Goal: Task Accomplishment & Management: Use online tool/utility

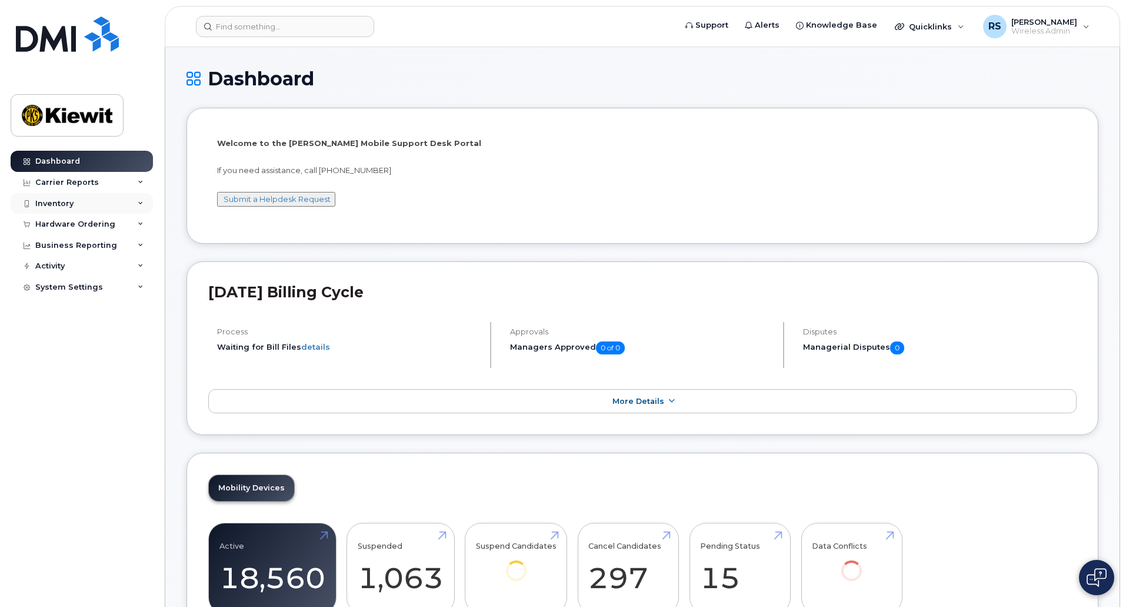
click at [61, 201] on div "Inventory" at bounding box center [54, 203] width 38 height 9
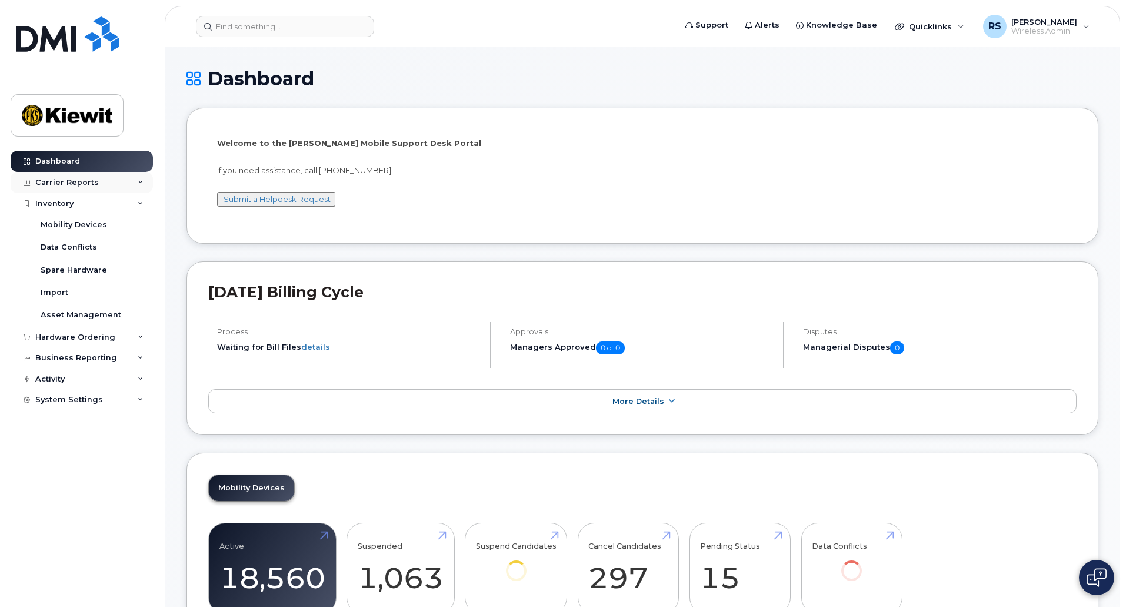
click at [85, 188] on div "Carrier Reports" at bounding box center [82, 182] width 142 height 21
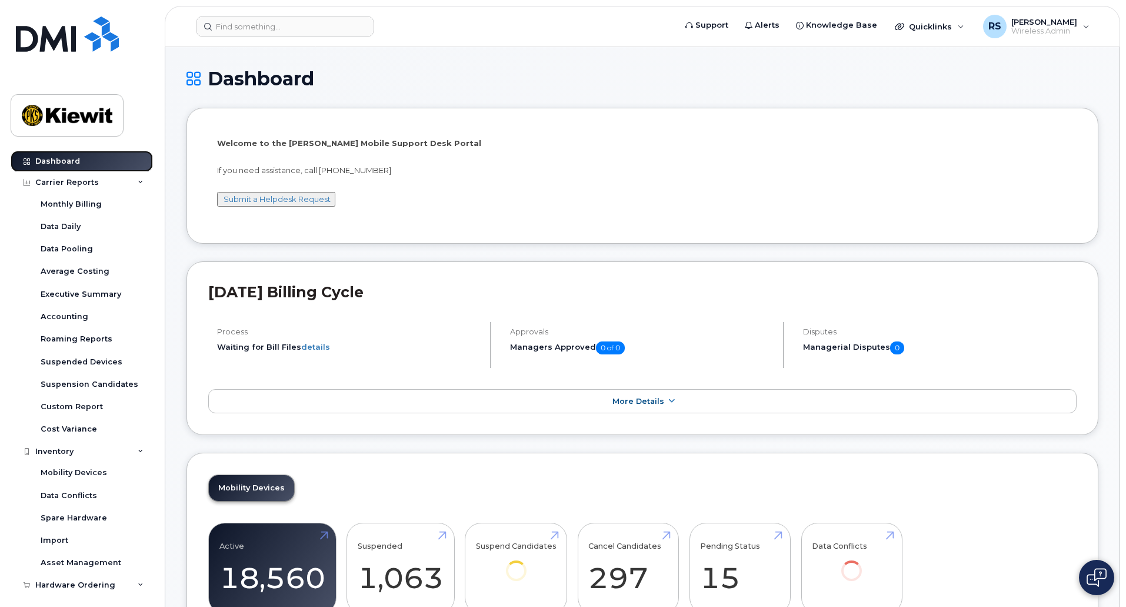
click at [55, 163] on div "Dashboard" at bounding box center [57, 160] width 45 height 9
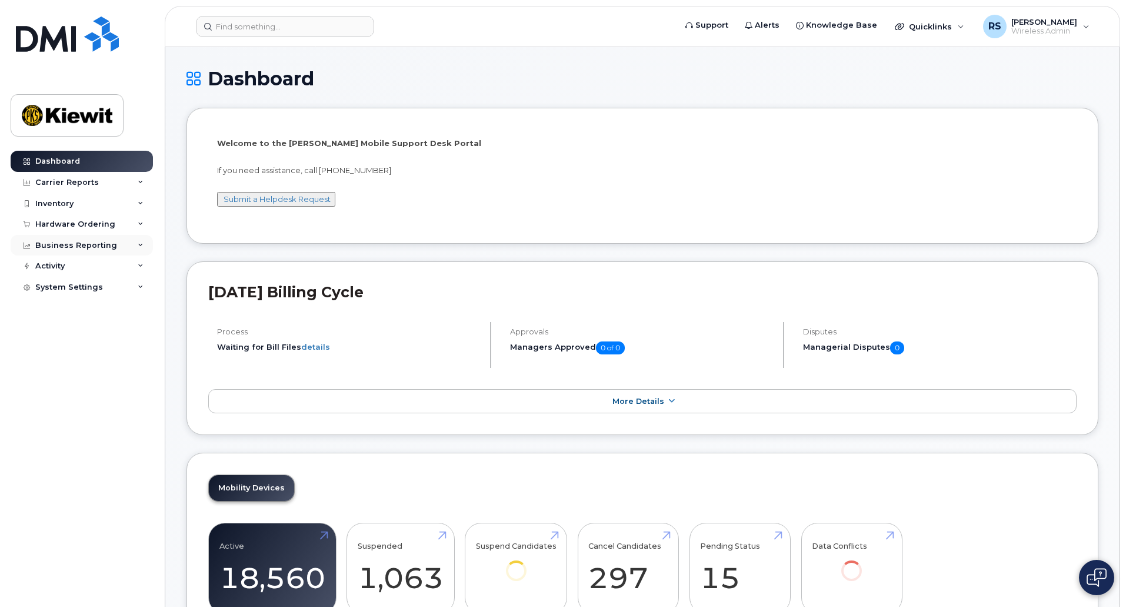
click at [56, 243] on div "Business Reporting" at bounding box center [76, 245] width 82 height 9
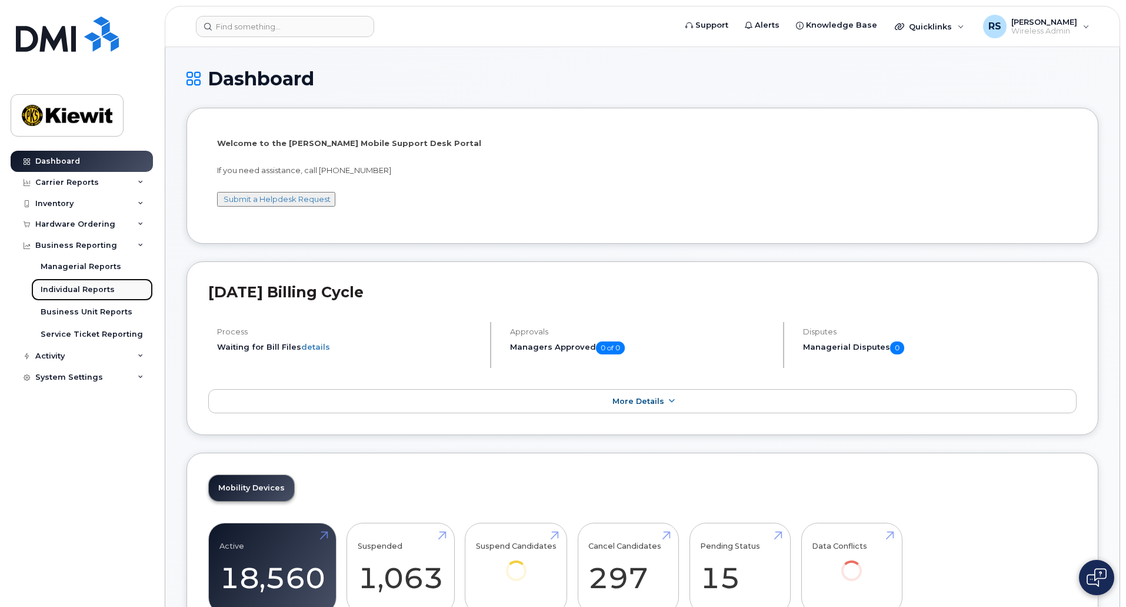
click at [85, 289] on div "Individual Reports" at bounding box center [78, 289] width 74 height 11
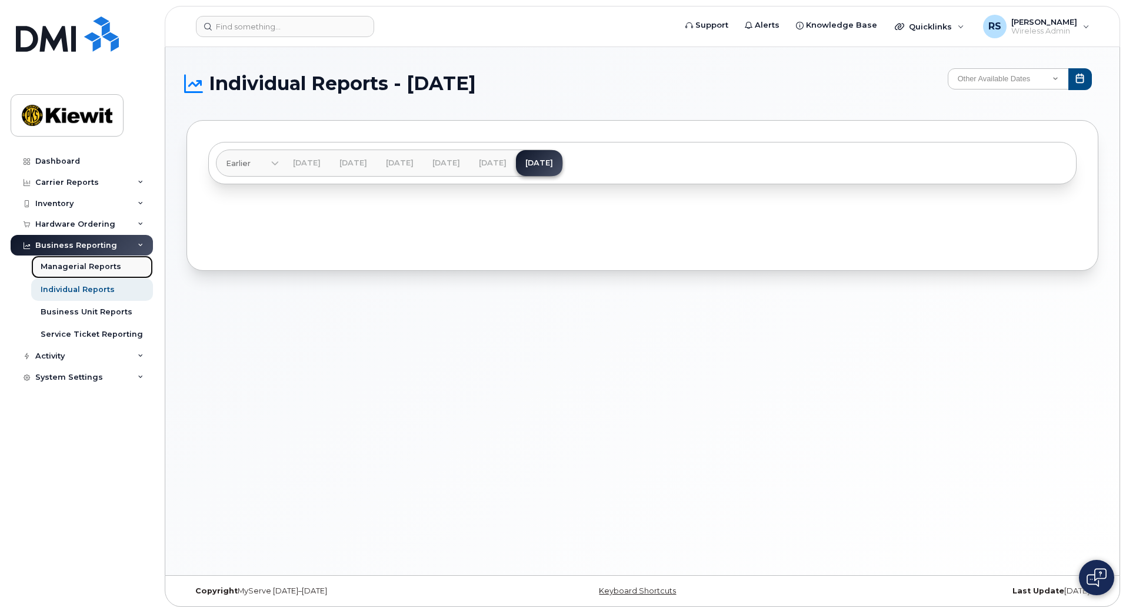
click at [74, 265] on div "Managerial Reports" at bounding box center [81, 266] width 81 height 11
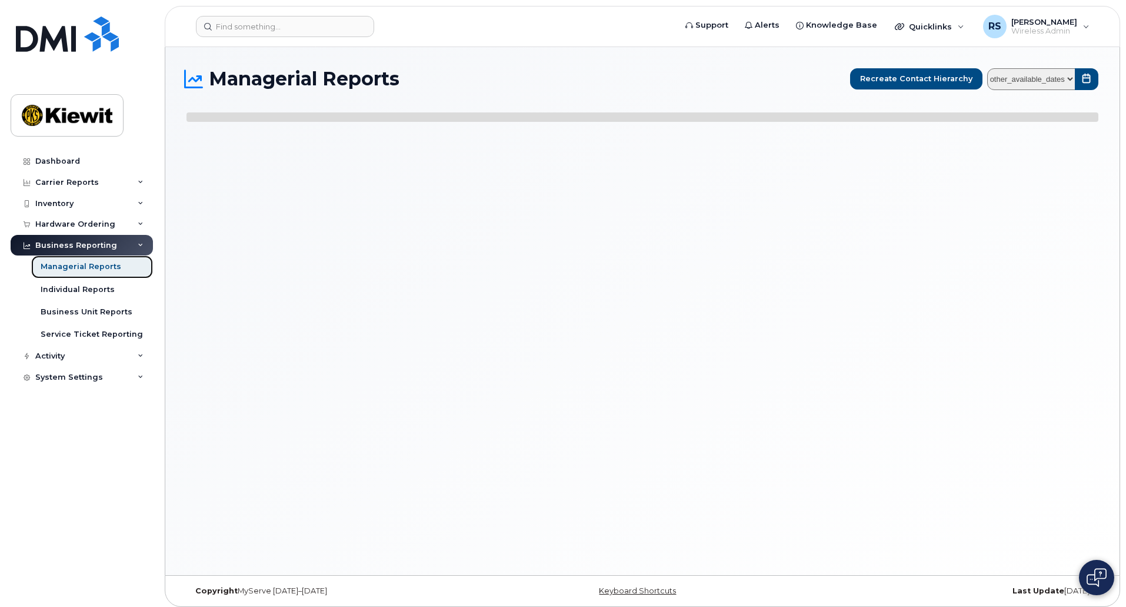
select select
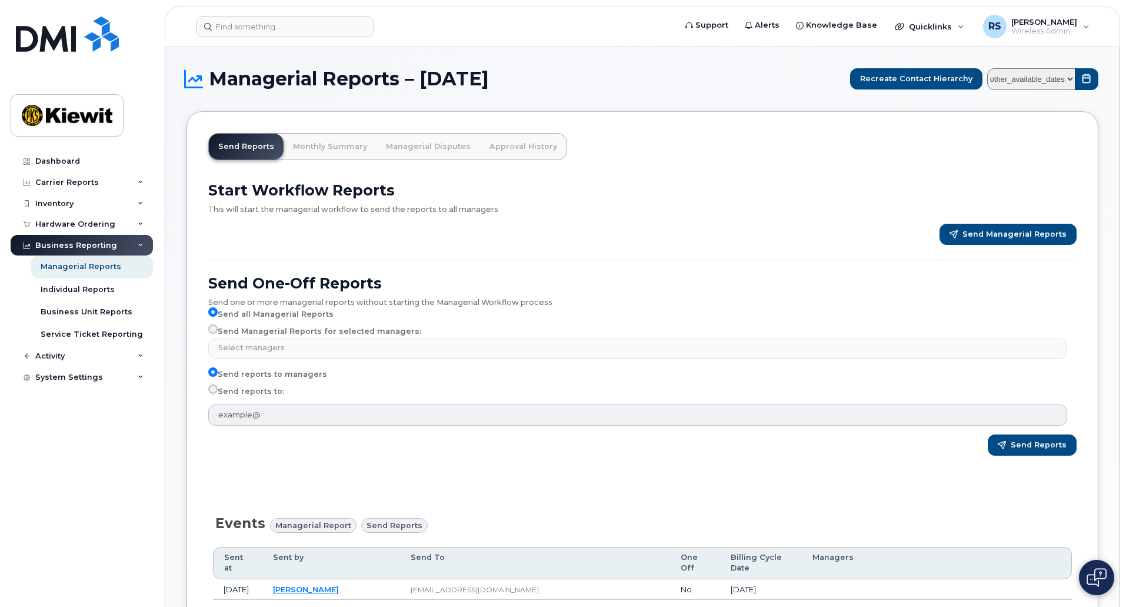
click at [1067, 84] on select "other_available_dates August July June May April March February January Decembe…" at bounding box center [1031, 79] width 88 height 22
click at [526, 147] on link "Approval History" at bounding box center [523, 147] width 86 height 26
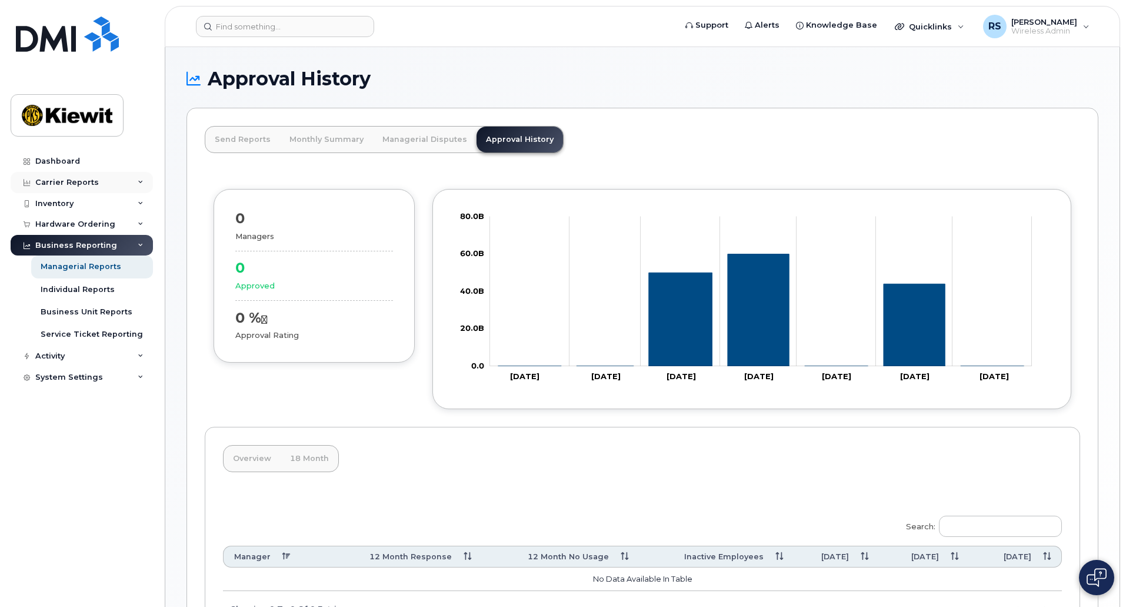
click at [81, 184] on div "Carrier Reports" at bounding box center [67, 182] width 64 height 9
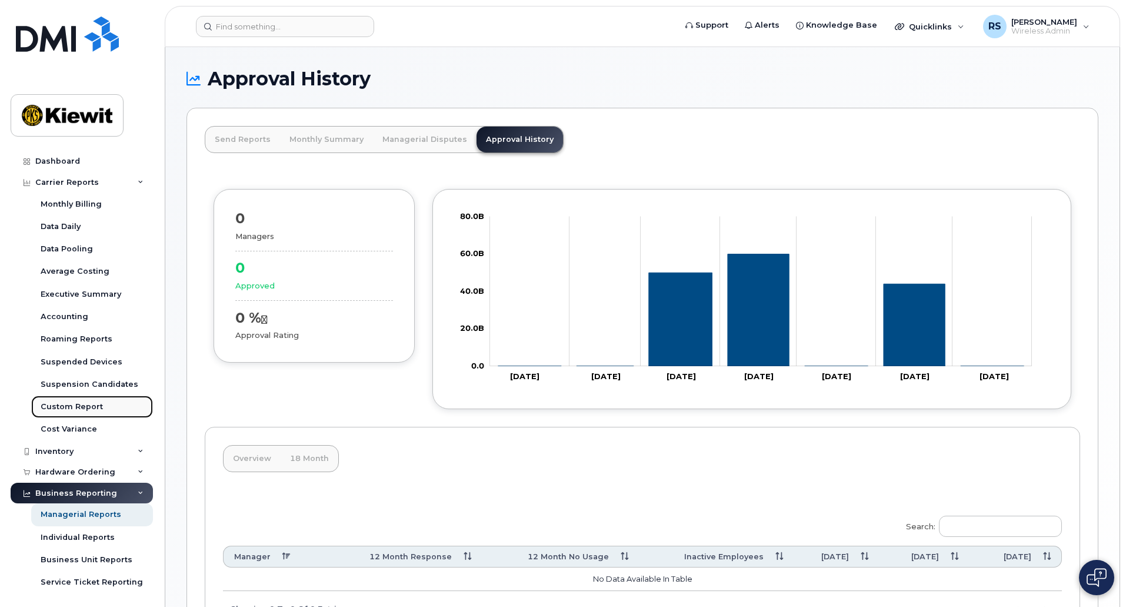
click at [74, 404] on div "Custom Report" at bounding box center [72, 406] width 62 height 11
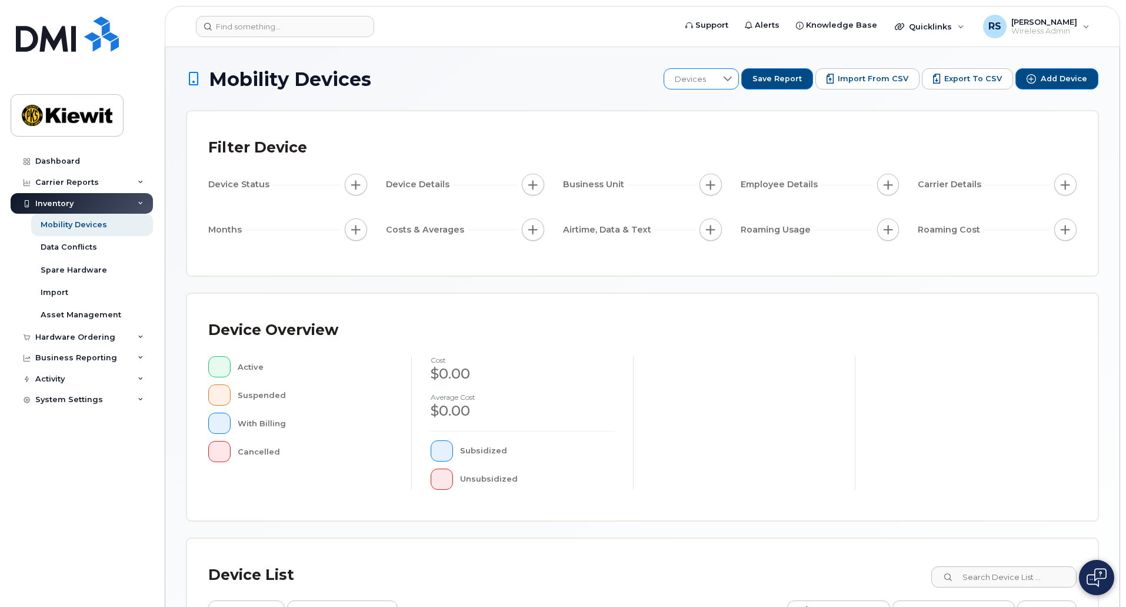
click at [727, 78] on div "Devices" at bounding box center [702, 78] width 76 height 21
click at [727, 78] on div "Devices" at bounding box center [700, 78] width 77 height 21
click at [727, 78] on div "Devices" at bounding box center [702, 78] width 76 height 21
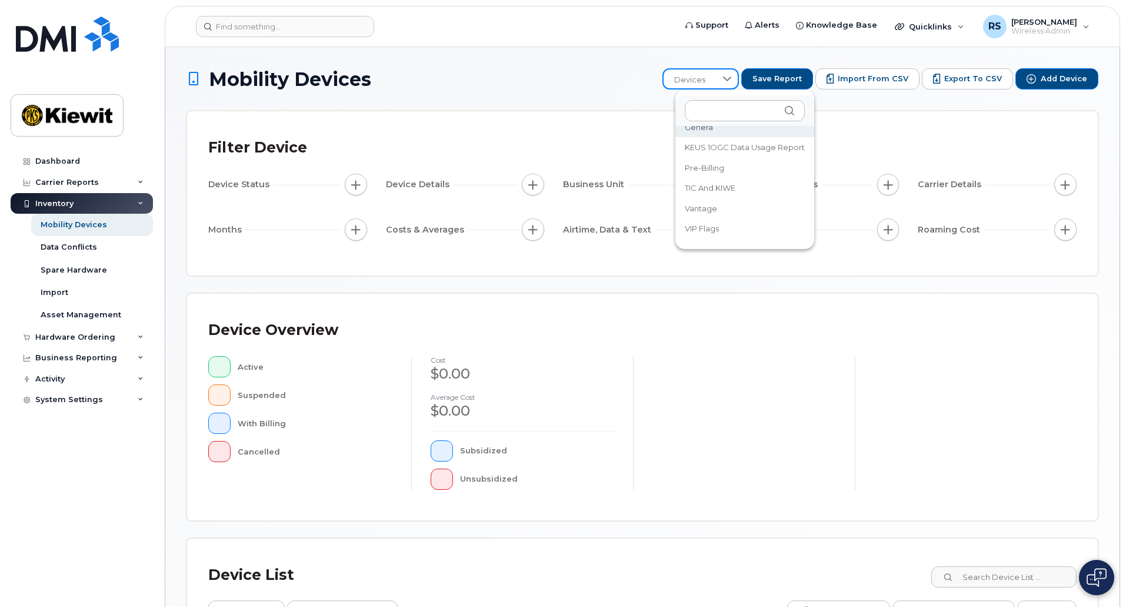
scroll to position [59, 0]
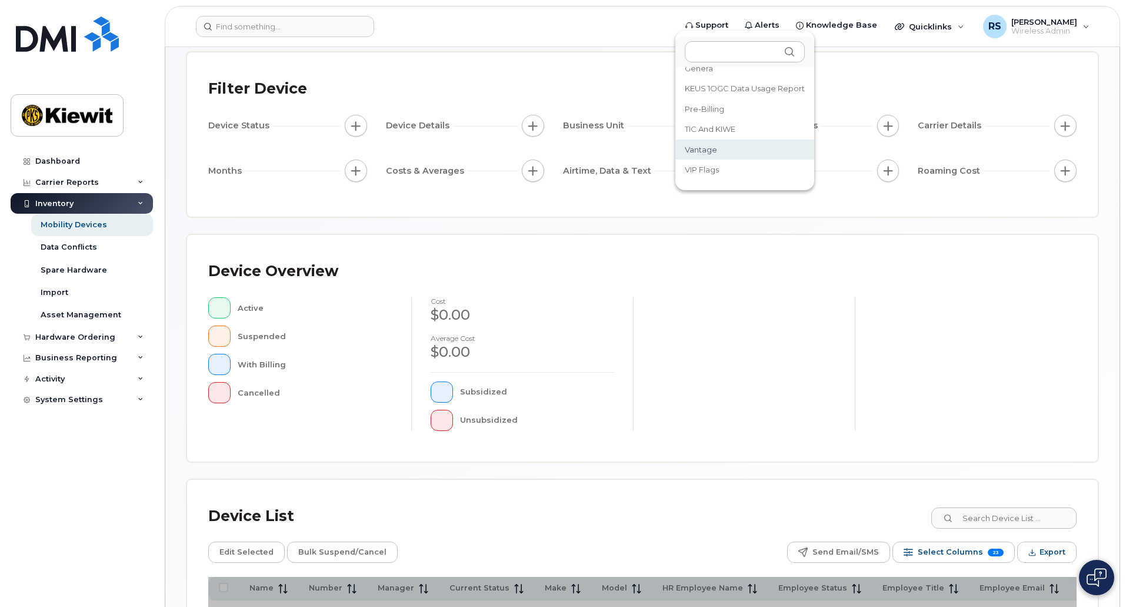
click at [712, 152] on span "Vantage" at bounding box center [701, 149] width 32 height 11
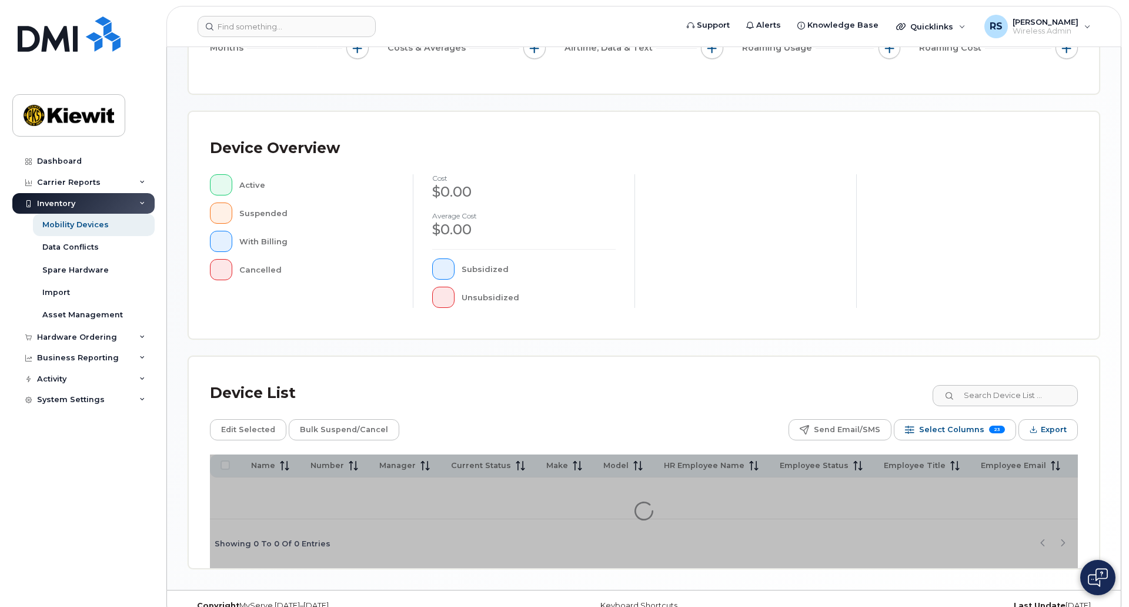
scroll to position [226, 0]
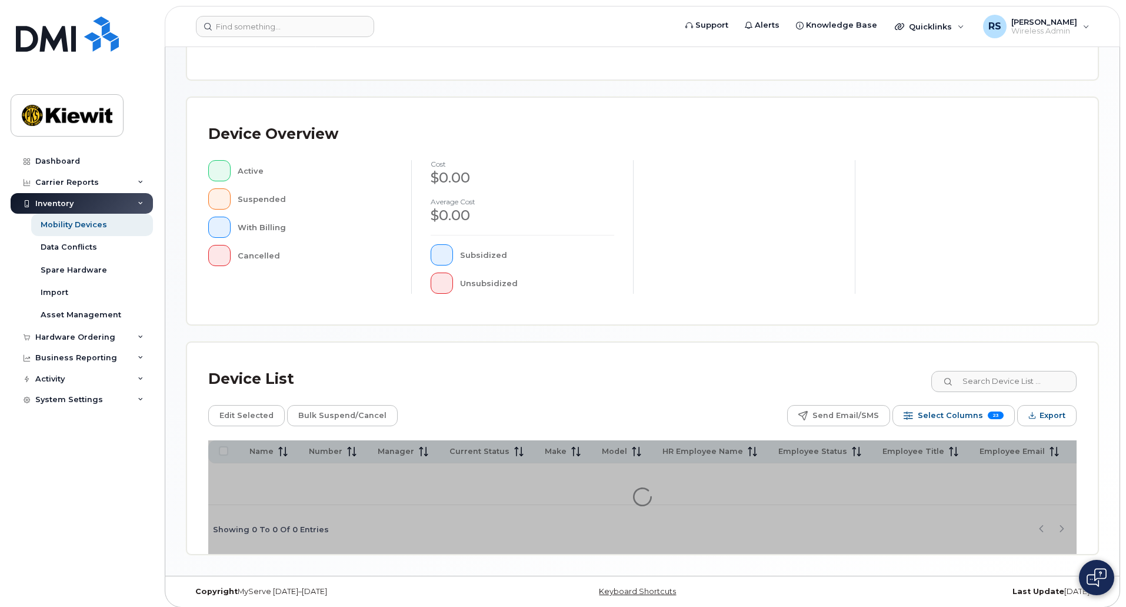
click at [1091, 354] on div "Device List Edit Selected Bulk Suspend/Cancel Send Email/SMS Select Columns 23 …" at bounding box center [642, 447] width 911 height 211
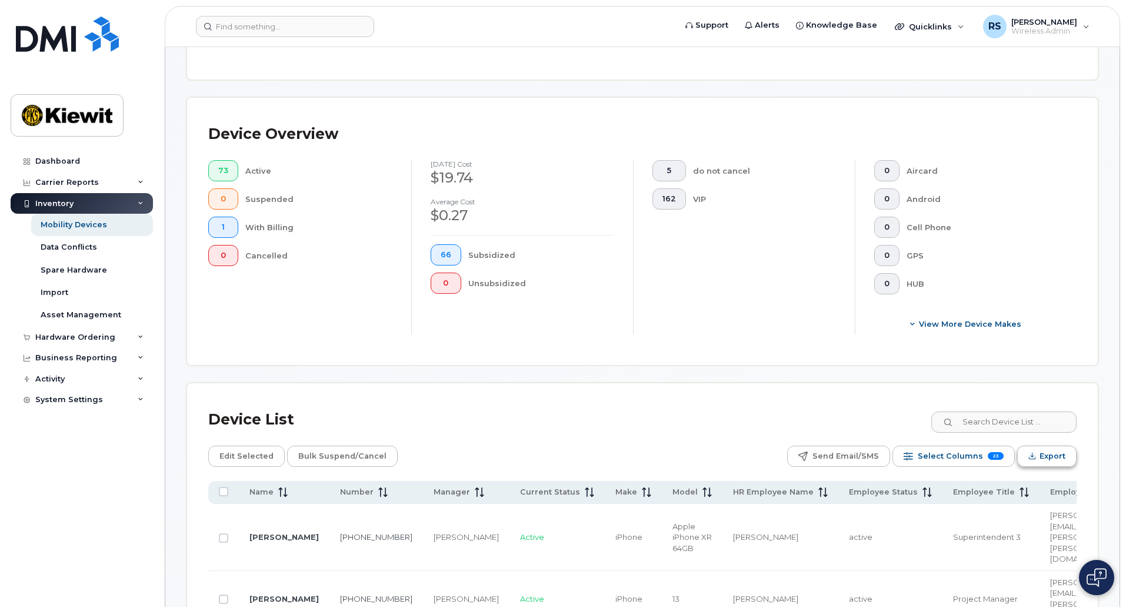
click at [1051, 449] on span "Export" at bounding box center [1052, 456] width 26 height 18
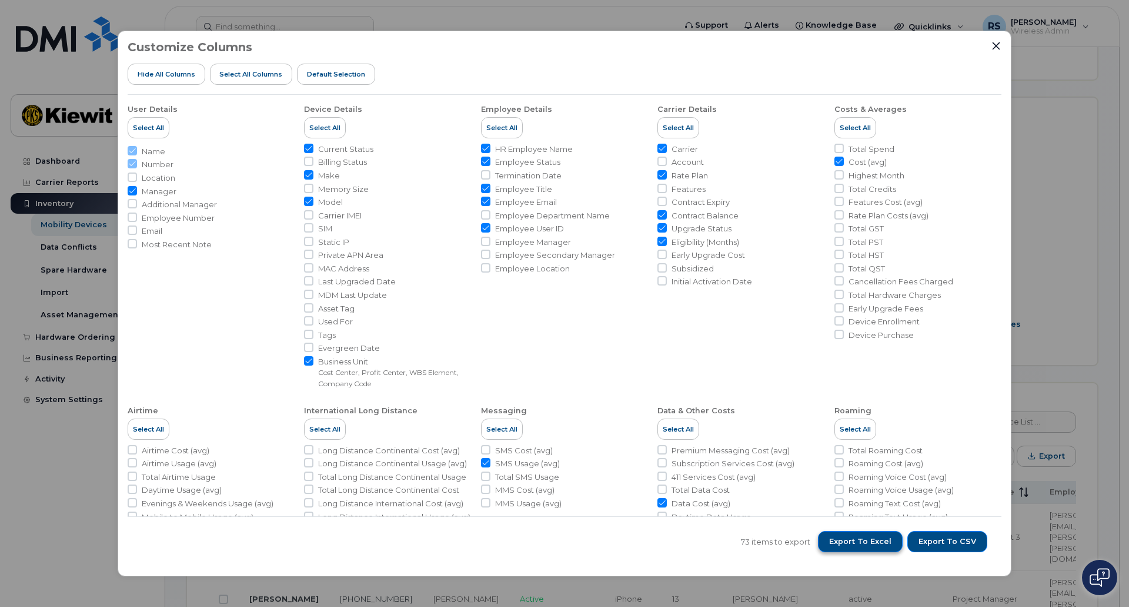
click at [865, 538] on span "Export to Excel" at bounding box center [860, 541] width 62 height 11
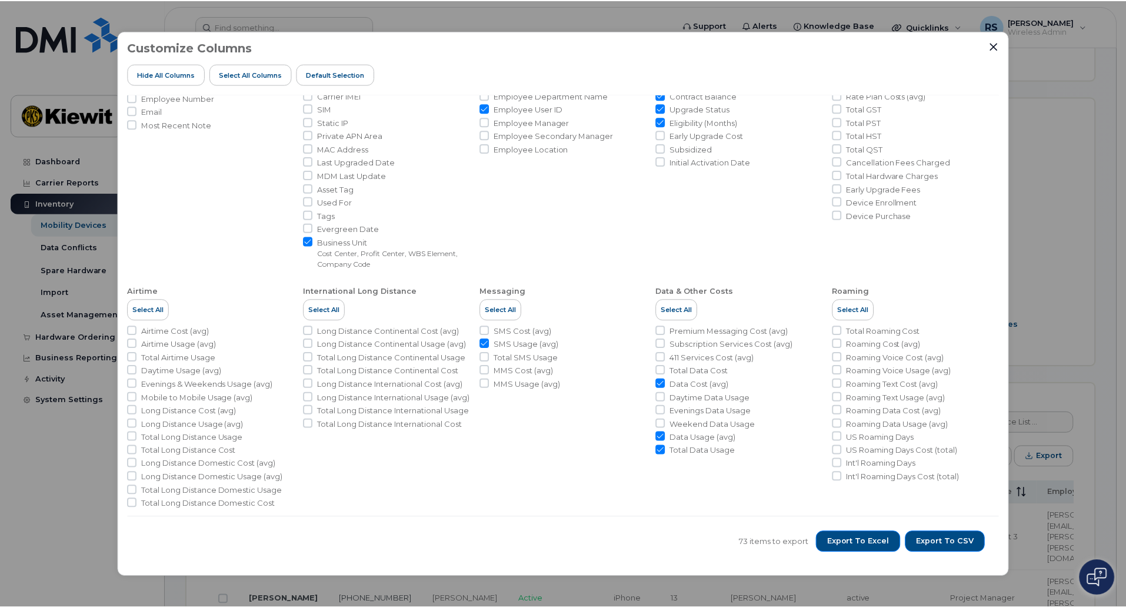
scroll to position [121, 0]
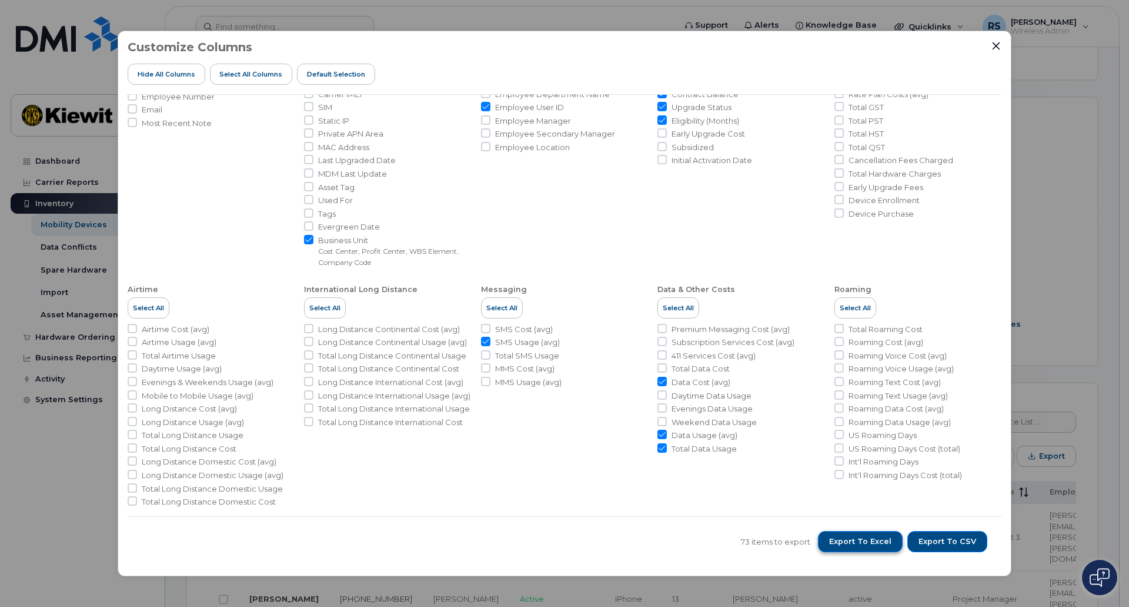
click at [881, 540] on span "Export to Excel" at bounding box center [860, 541] width 62 height 11
click at [998, 47] on icon "Close" at bounding box center [997, 46] width 8 height 8
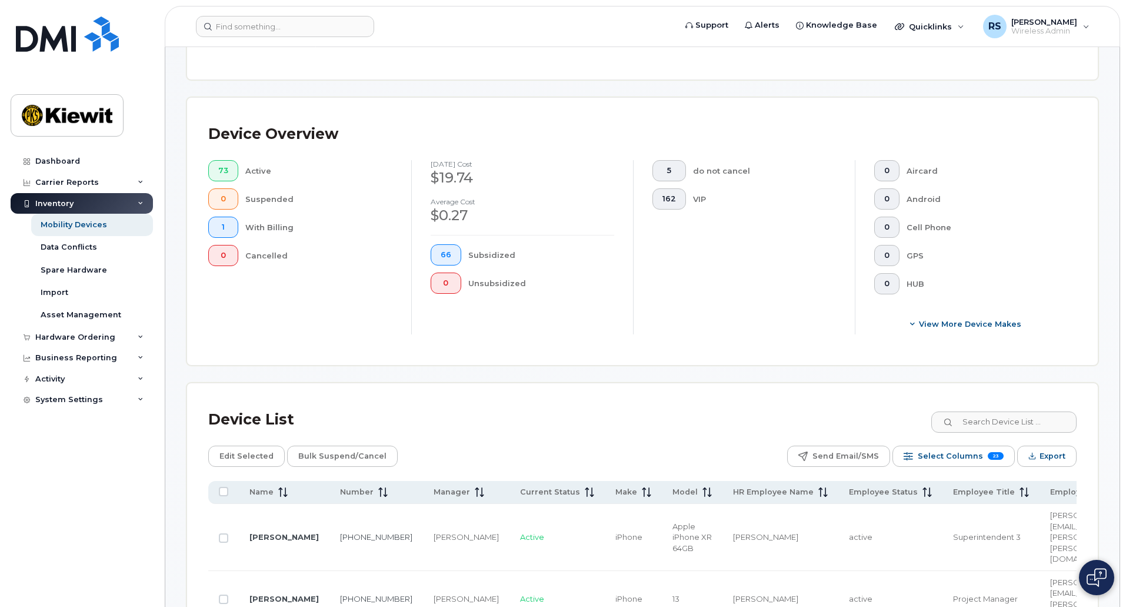
click at [426, 406] on div "Device List" at bounding box center [642, 419] width 868 height 31
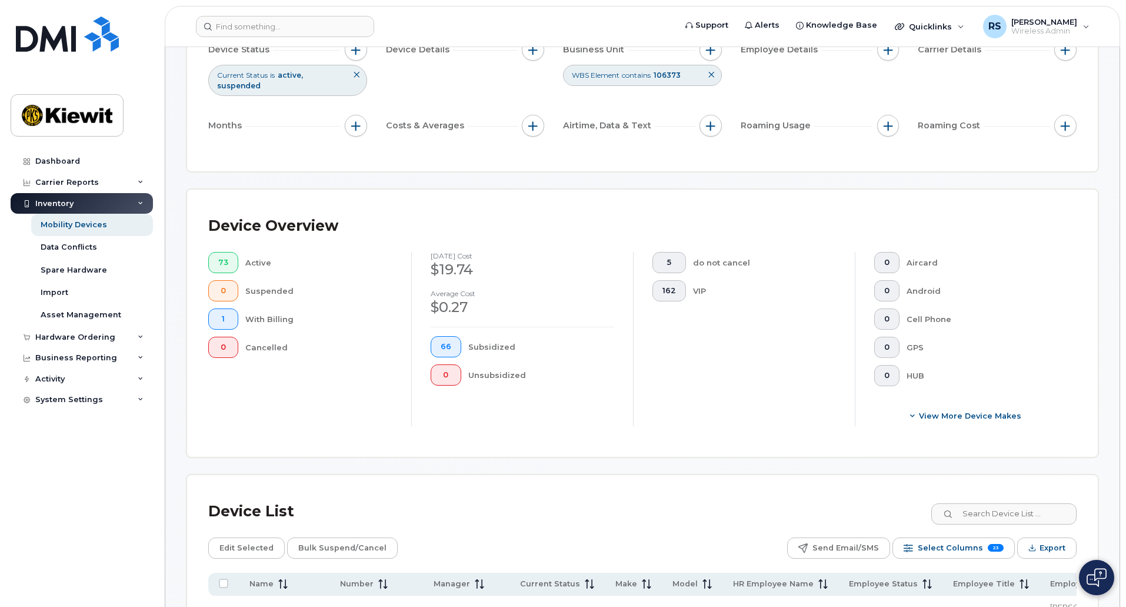
scroll to position [0, 0]
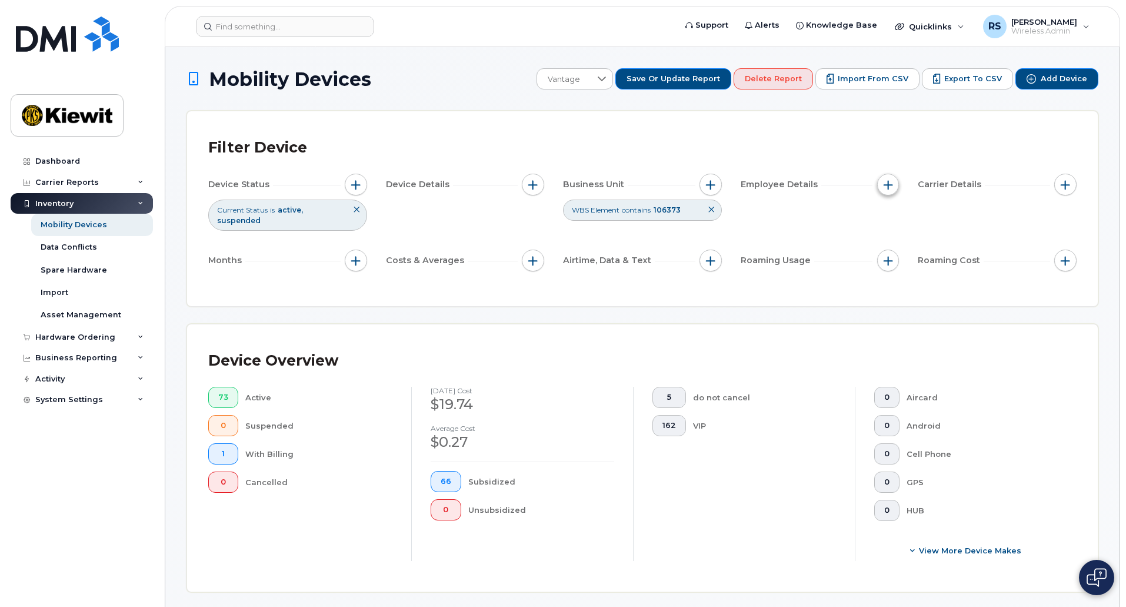
click at [887, 183] on span "button" at bounding box center [888, 184] width 9 height 9
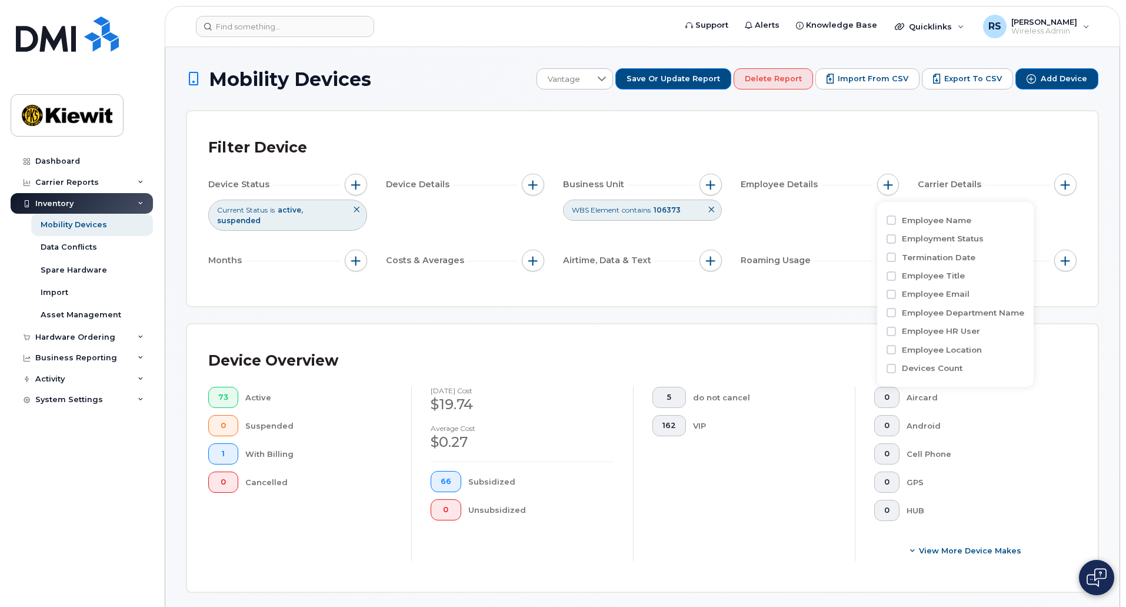
click at [846, 269] on div "Filter Device Device Status Current Status is active suspended Device Details B…" at bounding box center [642, 208] width 868 height 152
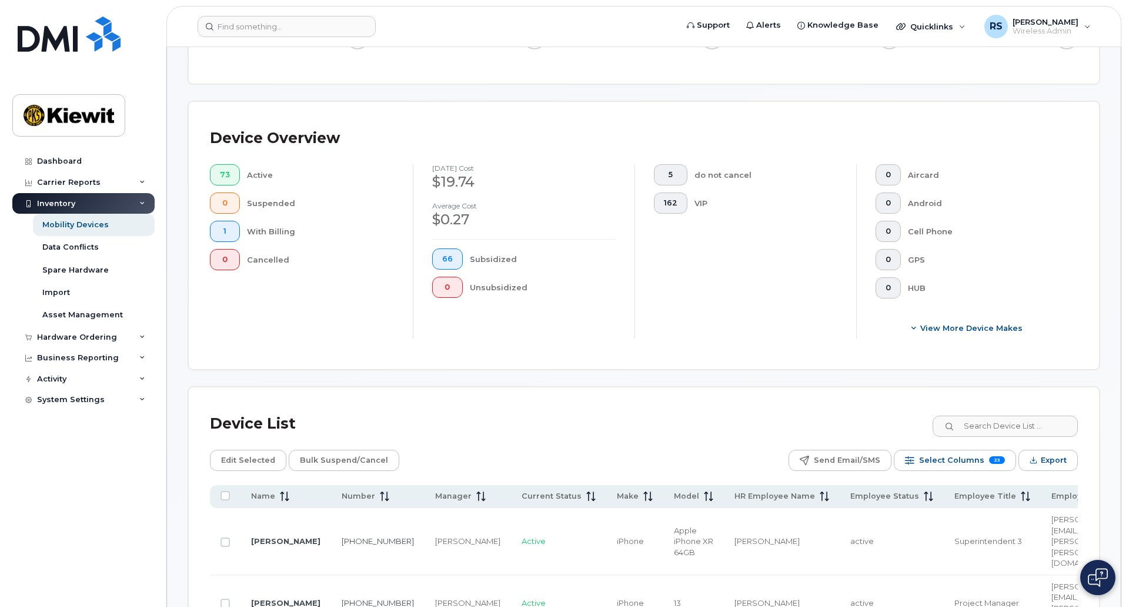
scroll to position [294, 0]
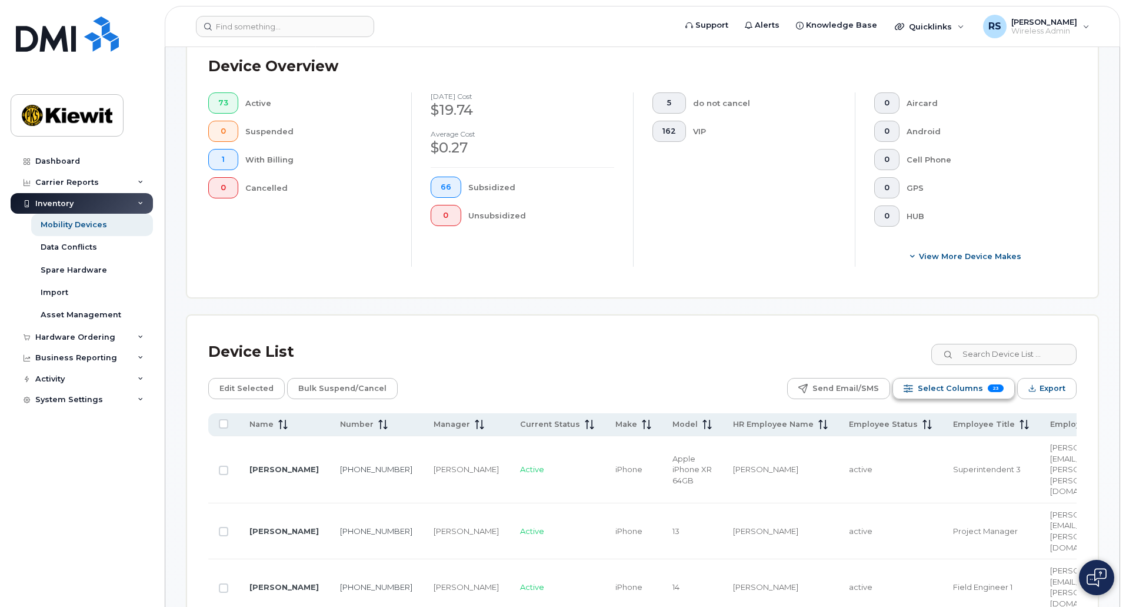
click at [949, 380] on span "Select Columns" at bounding box center [950, 388] width 65 height 18
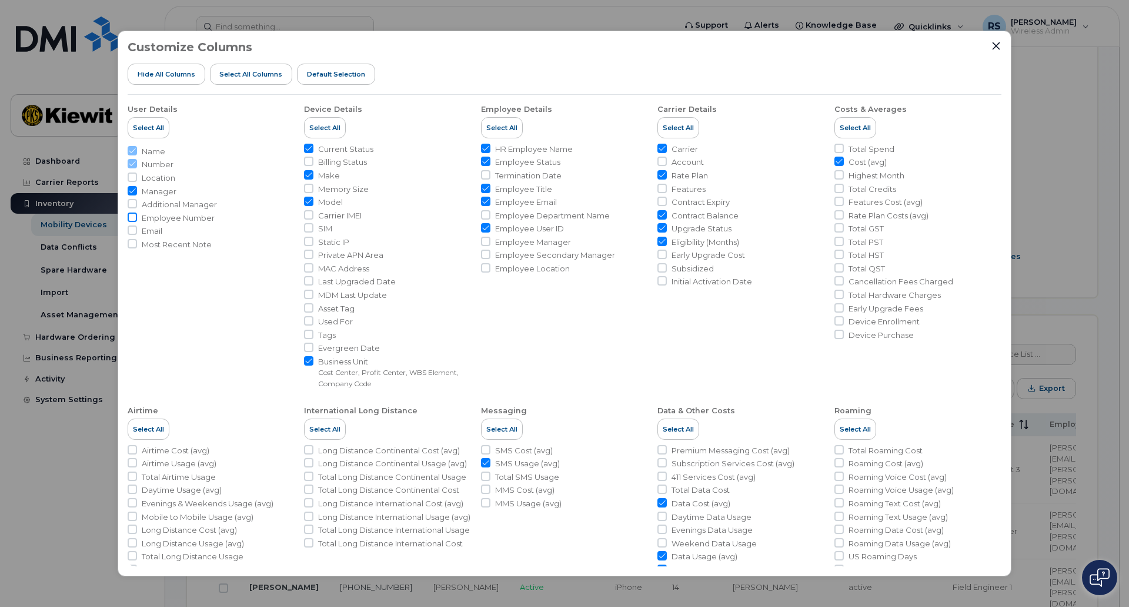
click at [134, 218] on input "Employee Number" at bounding box center [132, 216] width 9 height 9
checkbox input "true"
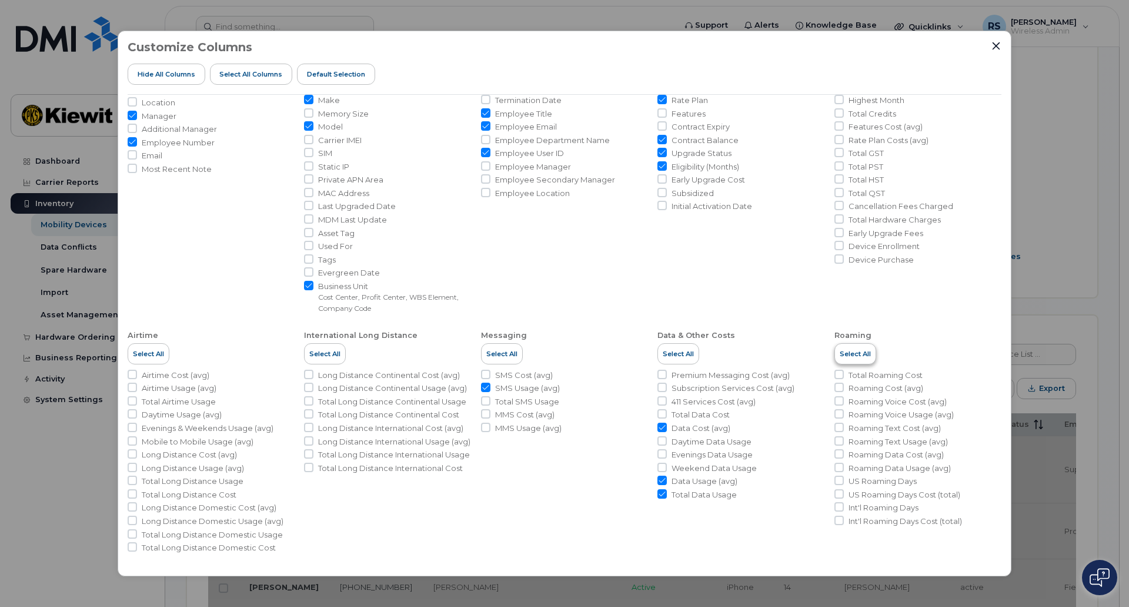
scroll to position [76, 0]
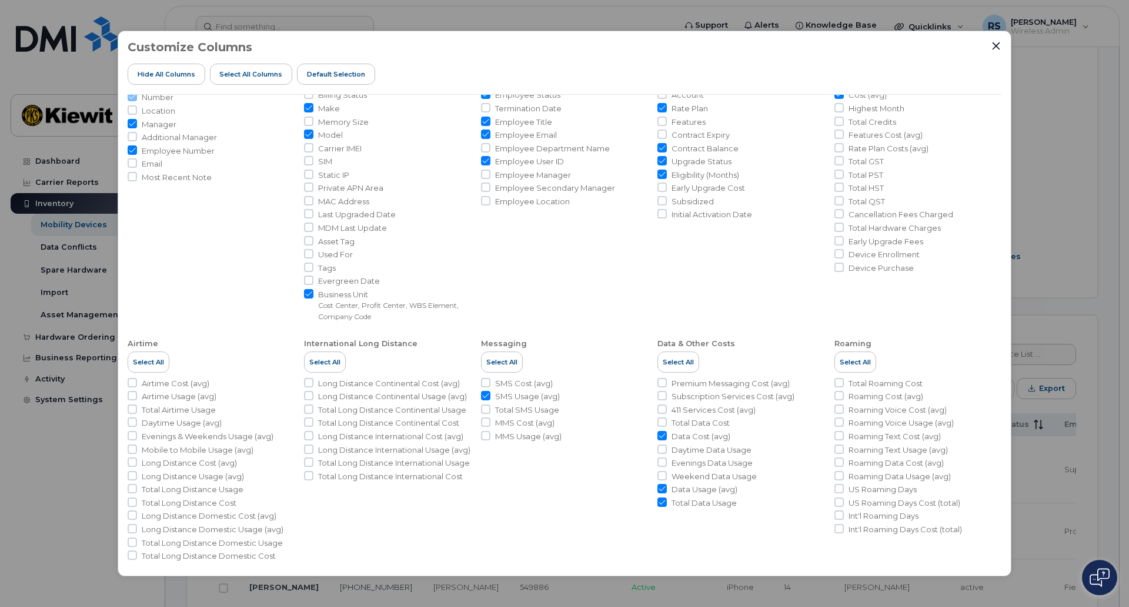
scroll to position [76, 0]
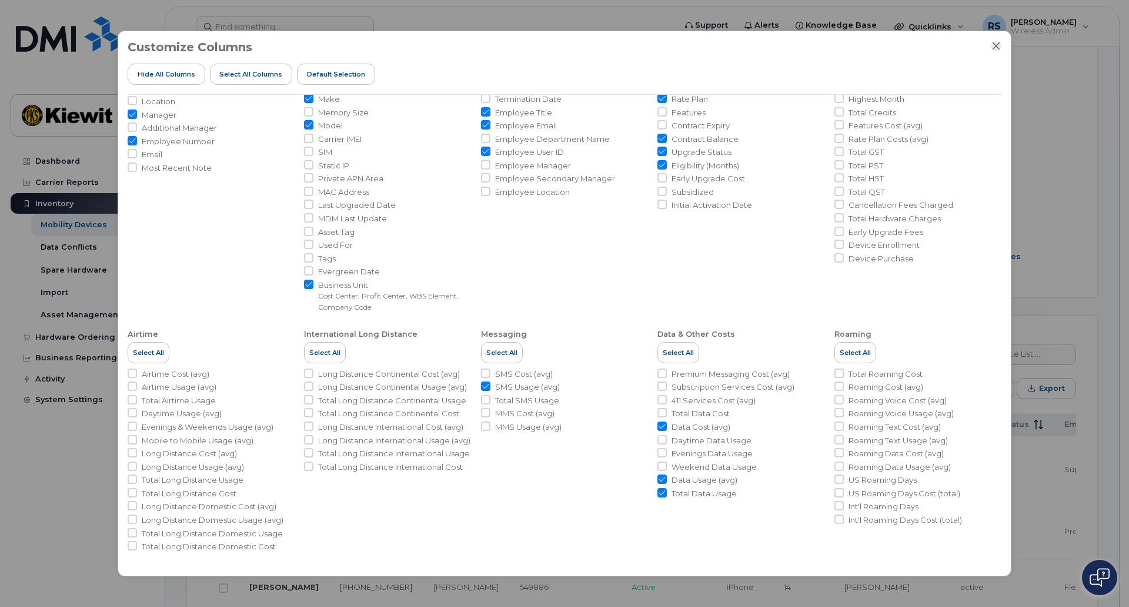
click at [996, 45] on icon "Close" at bounding box center [997, 46] width 8 height 8
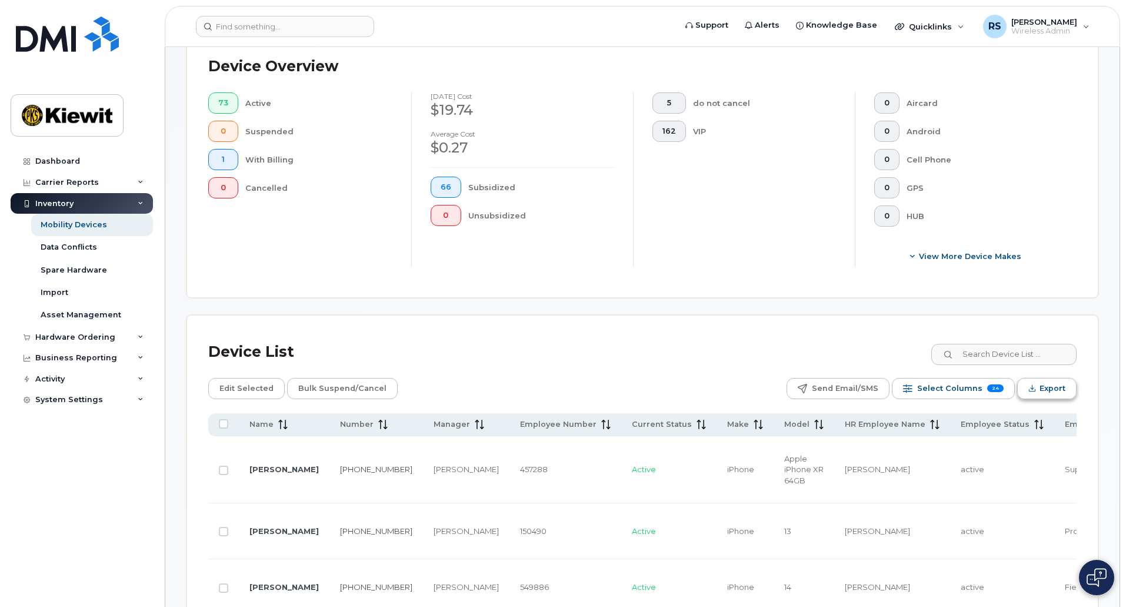
click at [1044, 379] on span "Export" at bounding box center [1052, 388] width 26 height 18
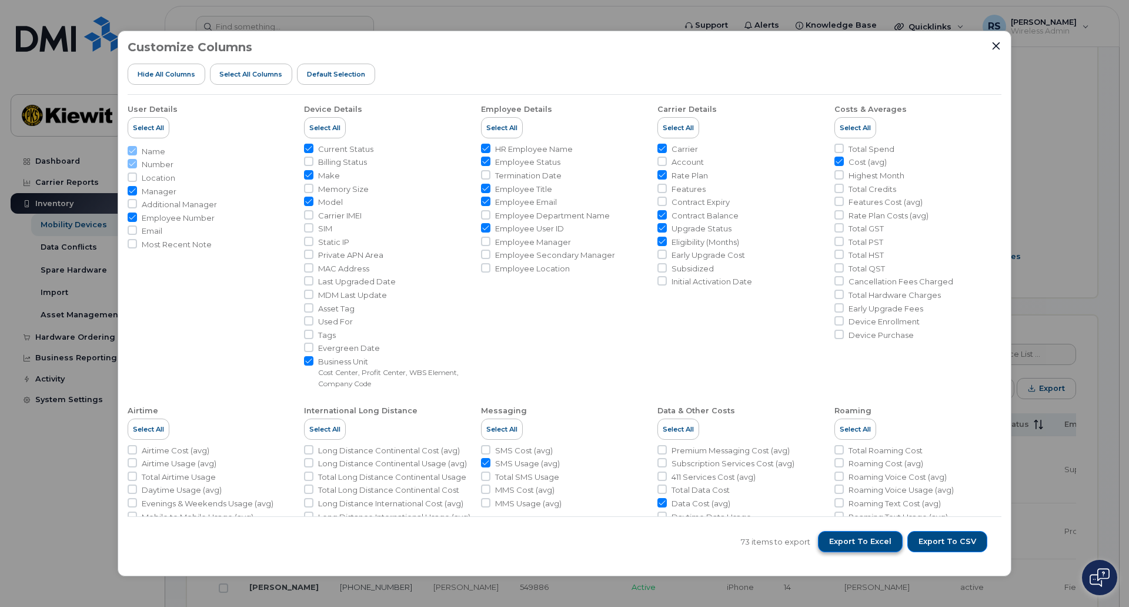
click at [850, 540] on span "Export to Excel" at bounding box center [860, 541] width 62 height 11
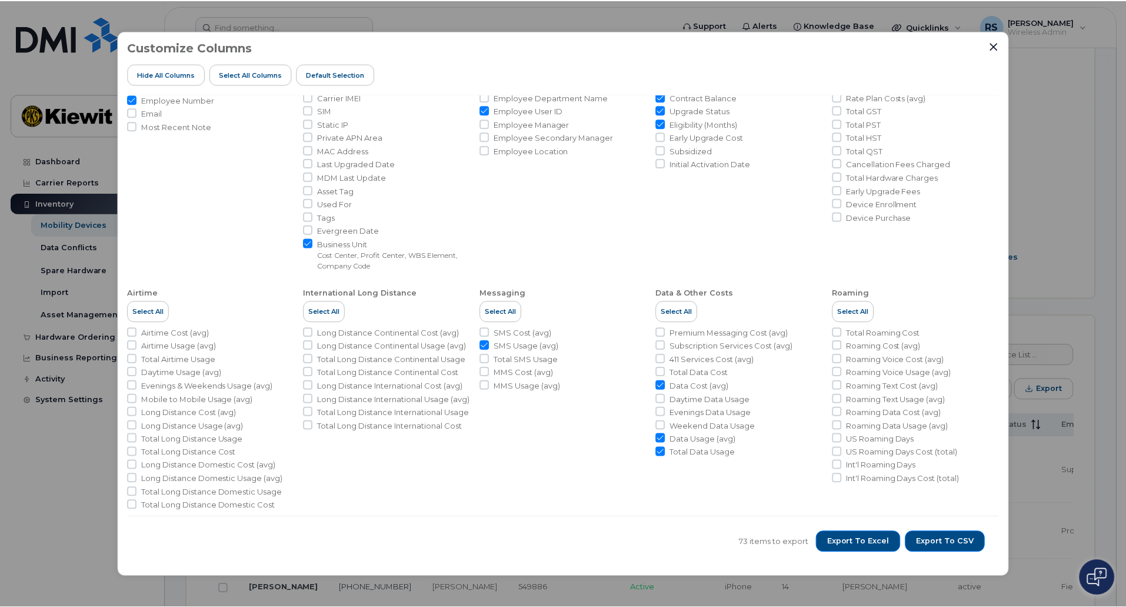
scroll to position [126, 0]
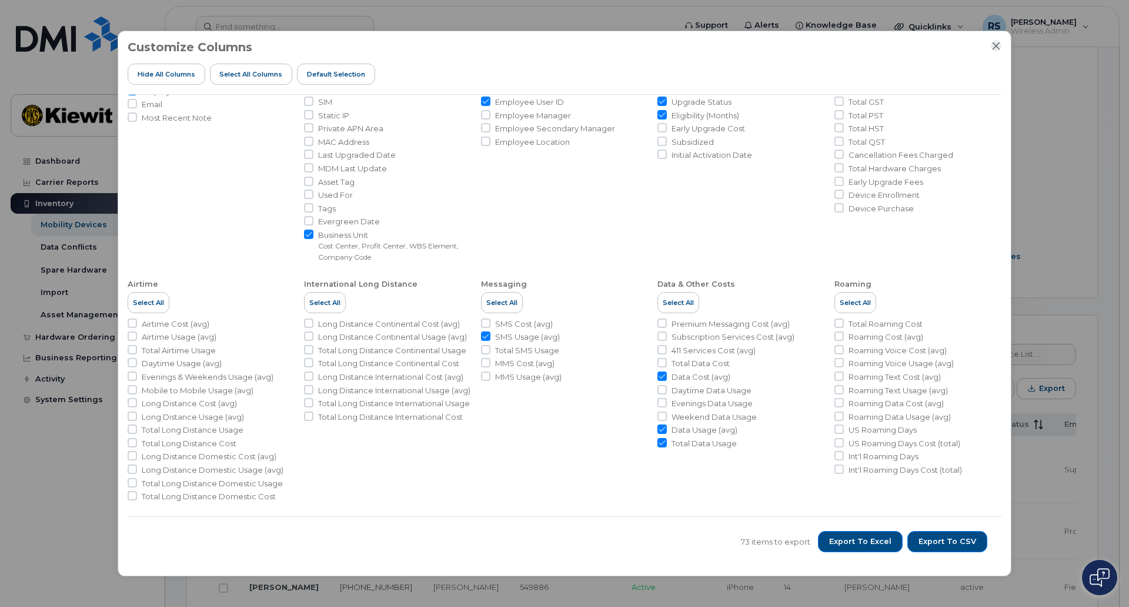
click at [997, 44] on icon "Close" at bounding box center [996, 45] width 9 height 9
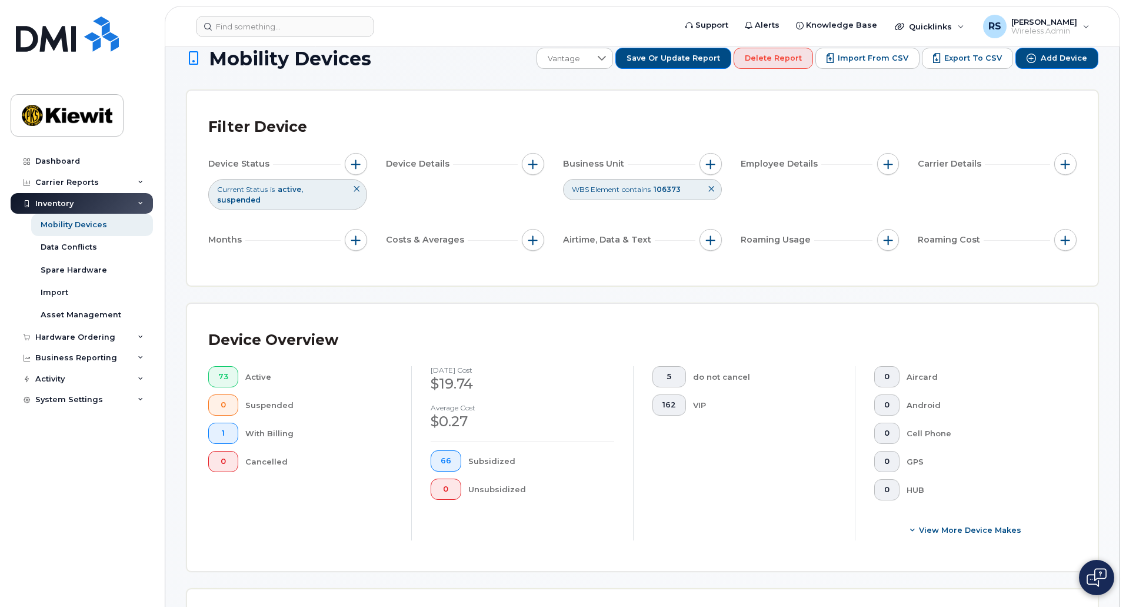
scroll to position [0, 0]
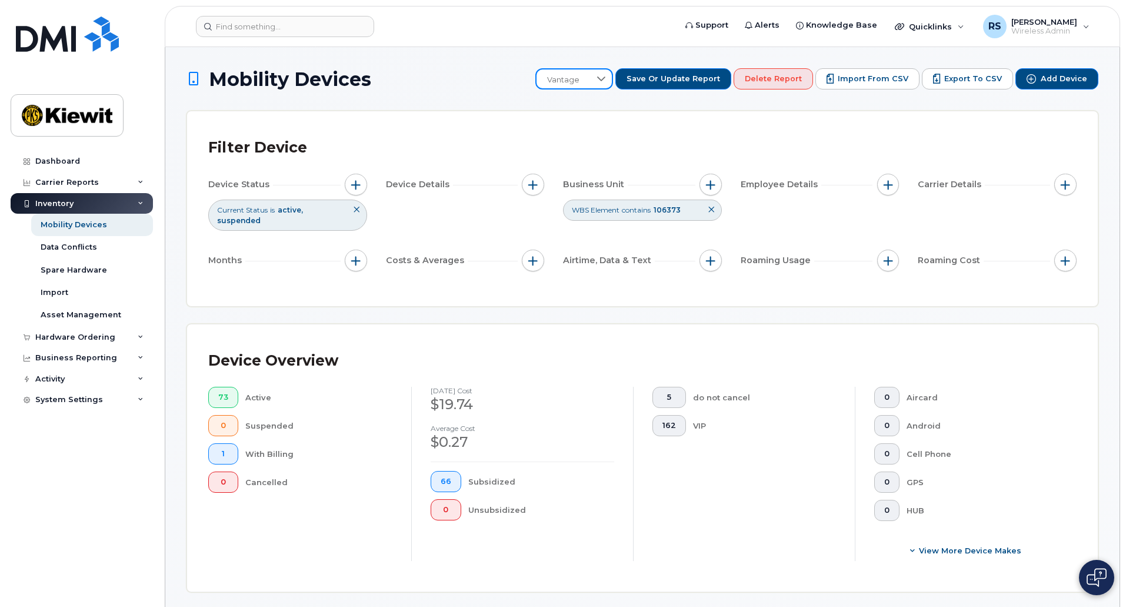
click at [590, 74] on span "Vantage" at bounding box center [564, 79] width 54 height 21
click at [1061, 146] on div "Filter Device" at bounding box center [642, 147] width 868 height 31
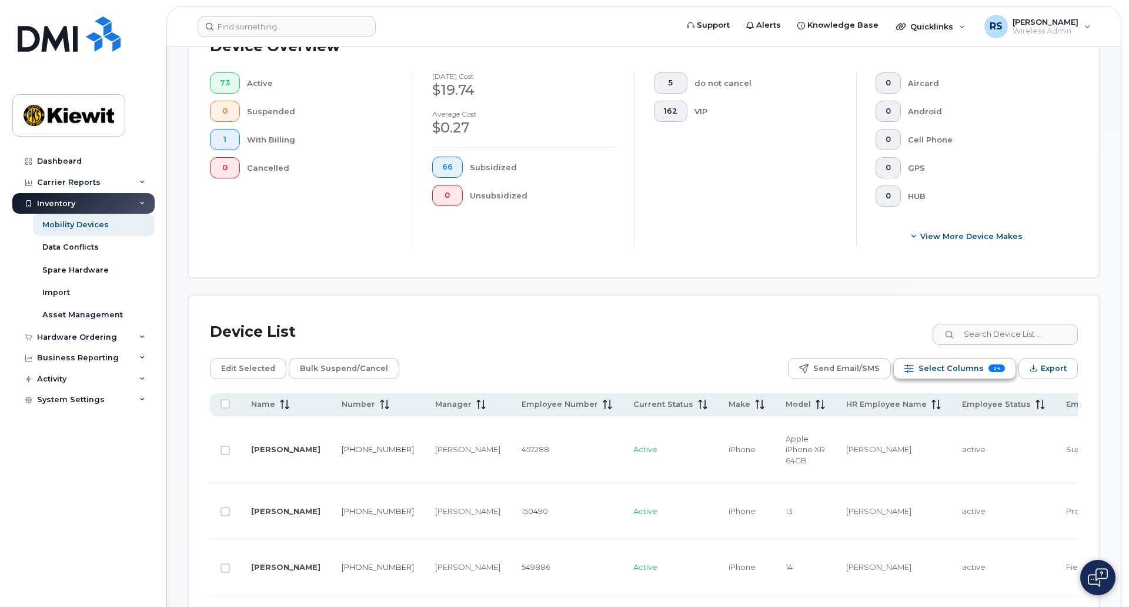
scroll to position [353, 0]
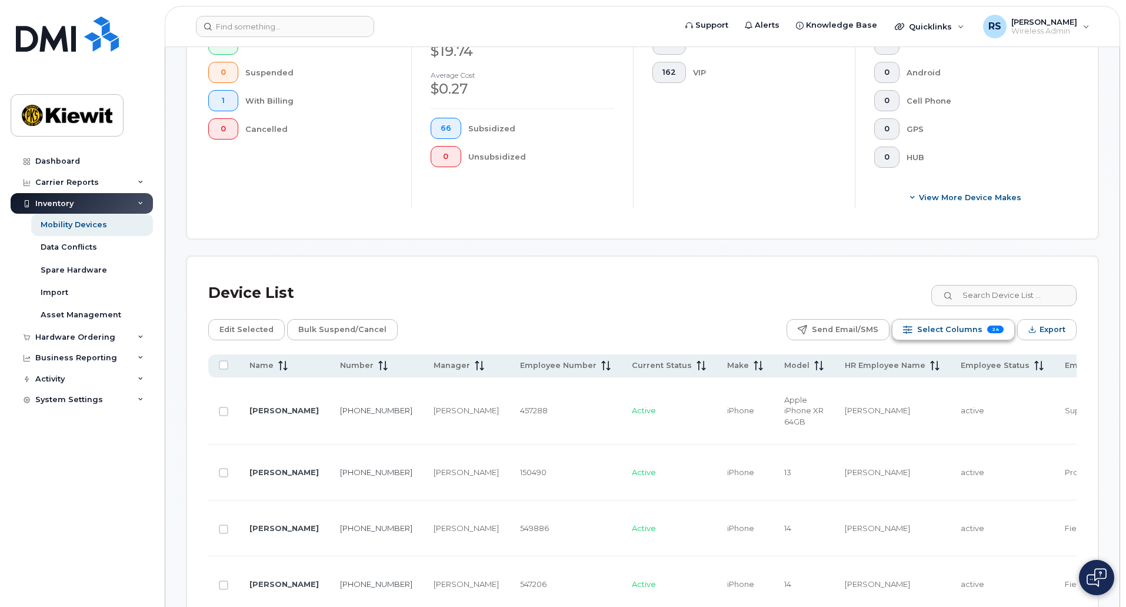
click at [976, 322] on span "Select Columns" at bounding box center [949, 330] width 65 height 18
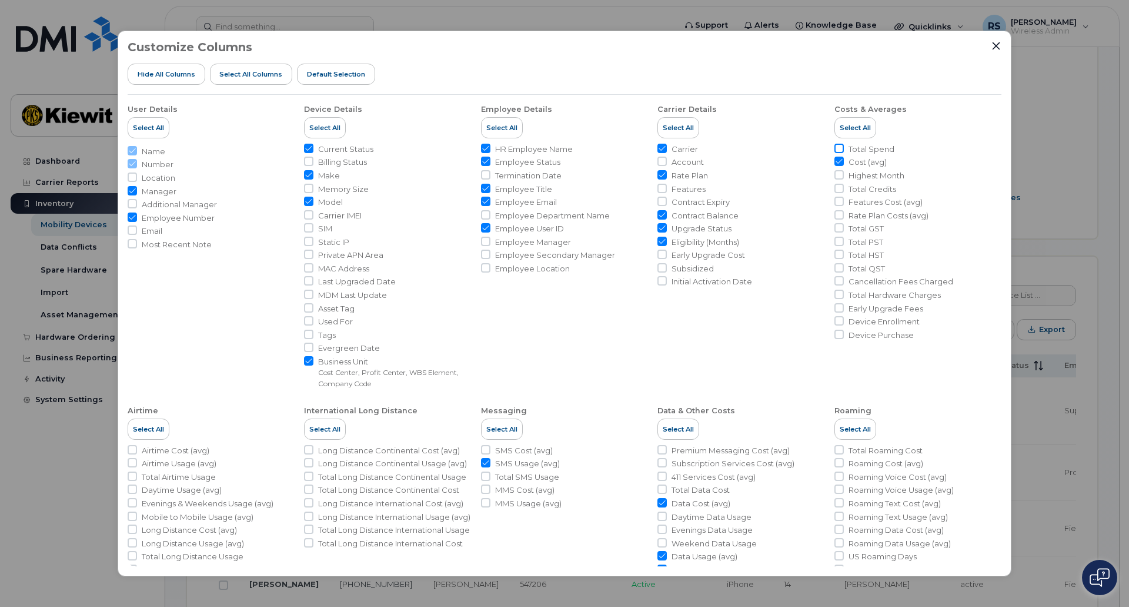
click at [835, 148] on input "Total Spend" at bounding box center [839, 148] width 9 height 9
checkbox input "true"
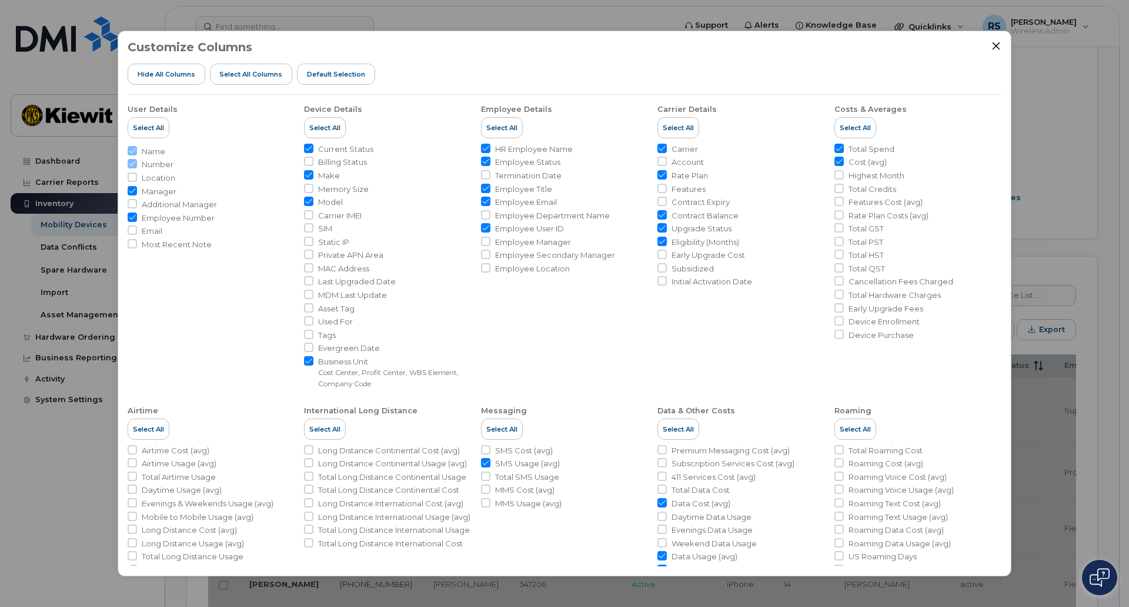
click at [658, 371] on li "Employee Details Select All HR Employee Name Employee Status Termination Date E…" at bounding box center [741, 242] width 167 height 294
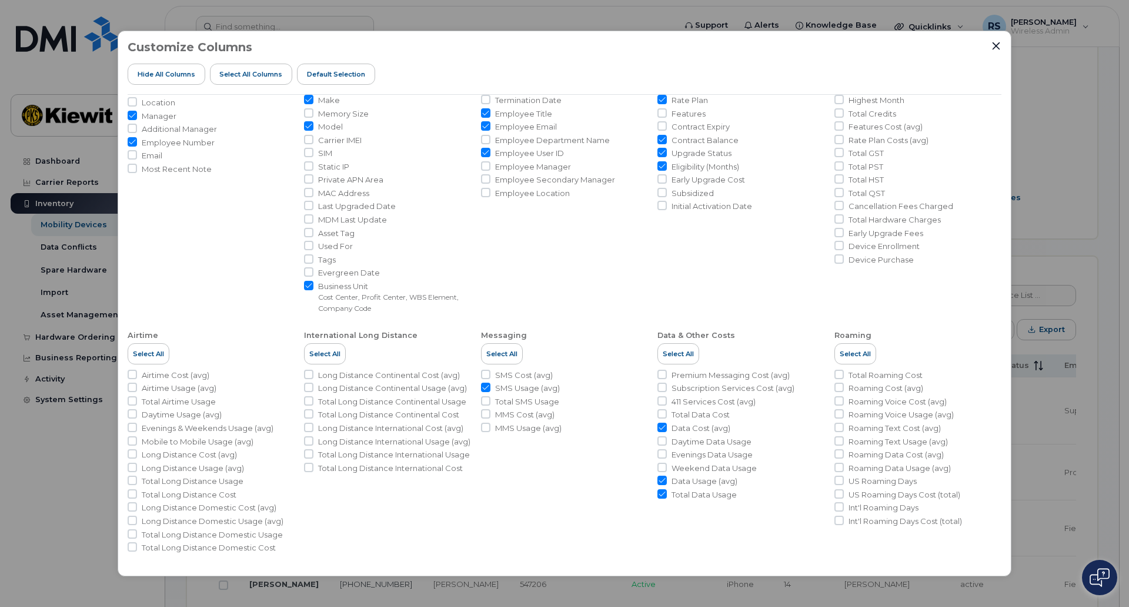
scroll to position [76, 0]
click at [661, 415] on input "Total Data Cost" at bounding box center [662, 412] width 9 height 9
checkbox input "true"
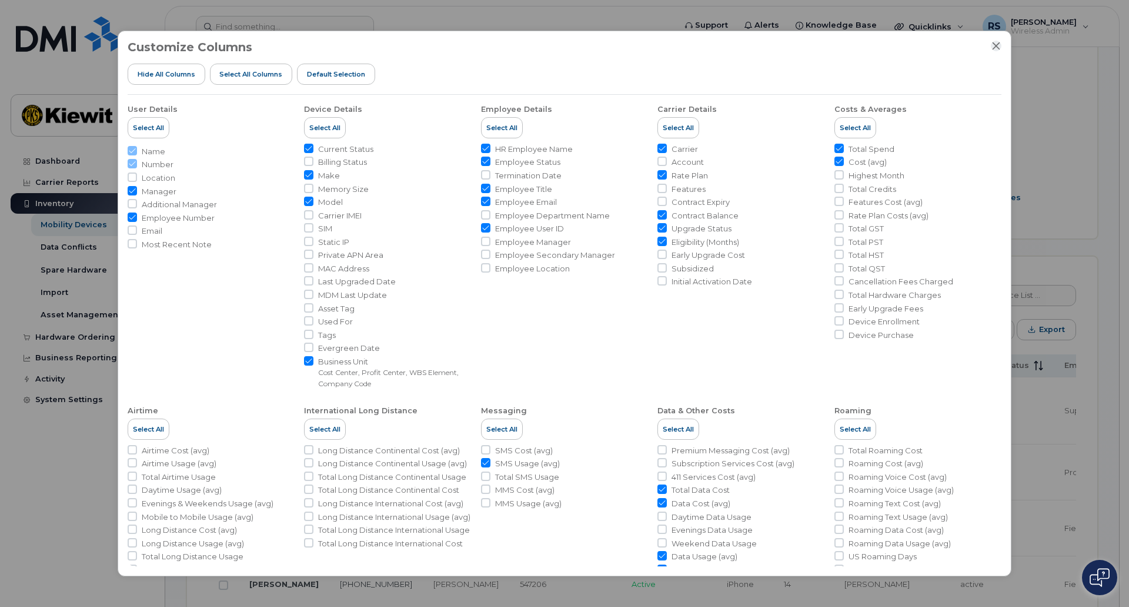
click at [997, 42] on icon "Close" at bounding box center [996, 45] width 9 height 9
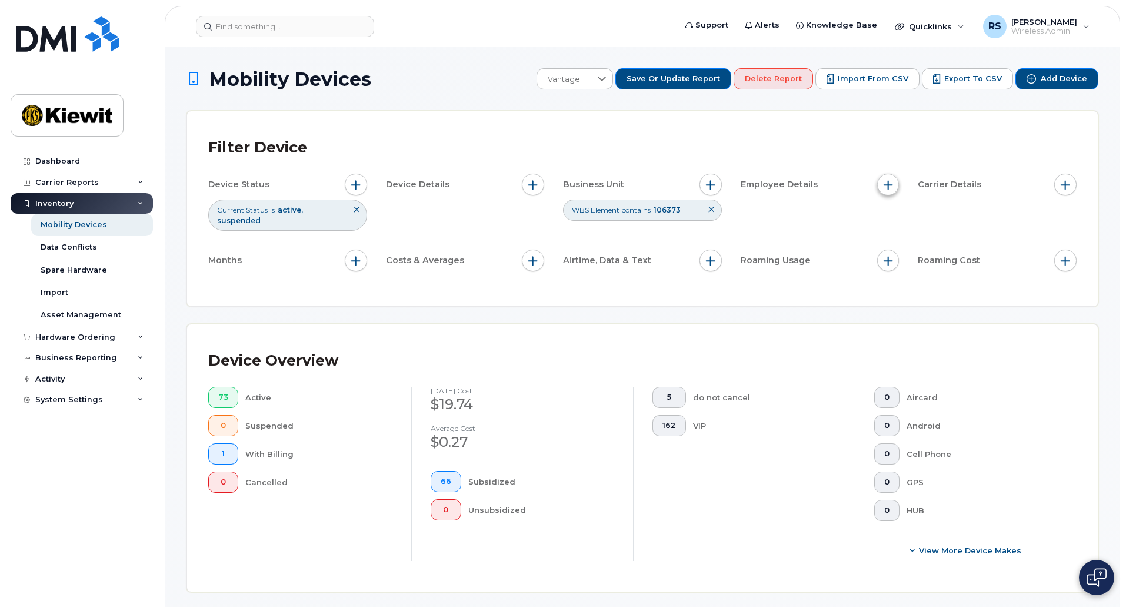
click at [881, 181] on button "button" at bounding box center [888, 185] width 22 height 22
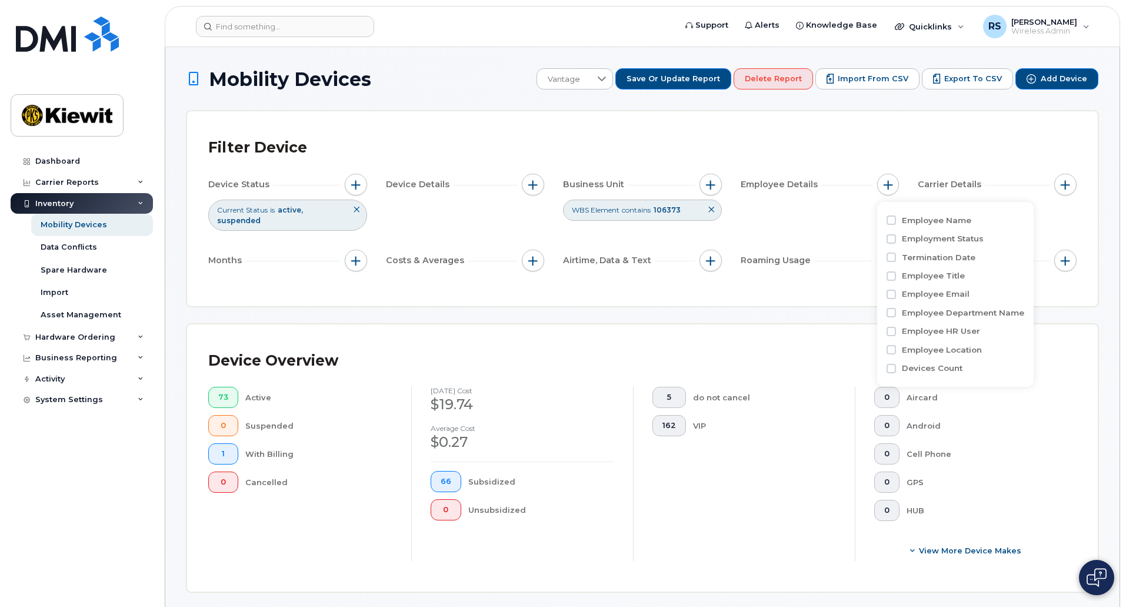
click at [873, 182] on div "Employee Details" at bounding box center [820, 185] width 159 height 22
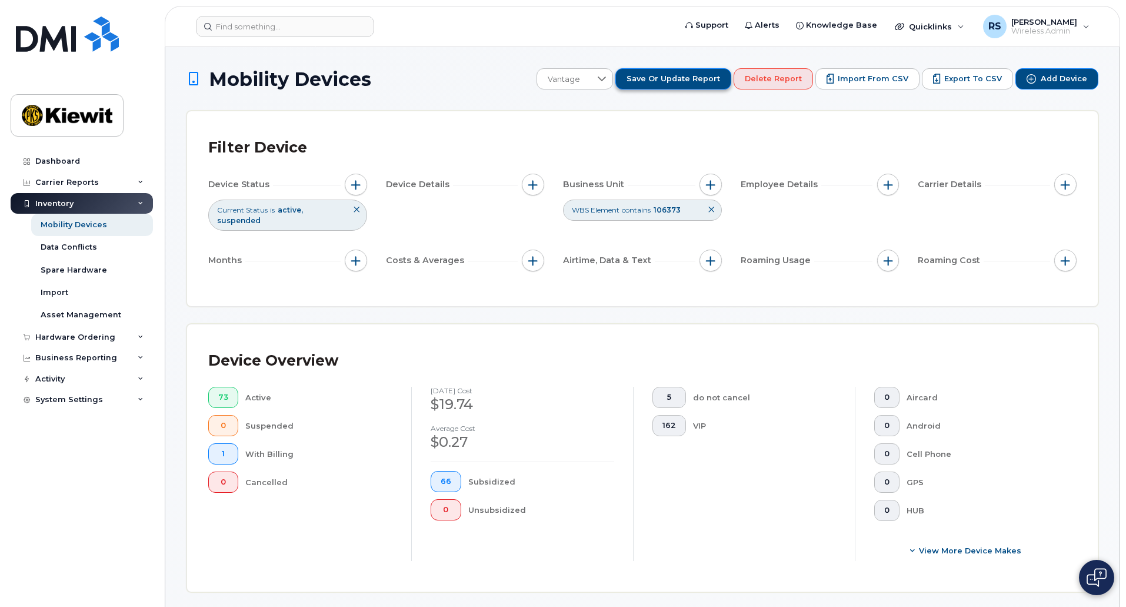
click at [665, 81] on span "Save or Update Report" at bounding box center [674, 79] width 94 height 11
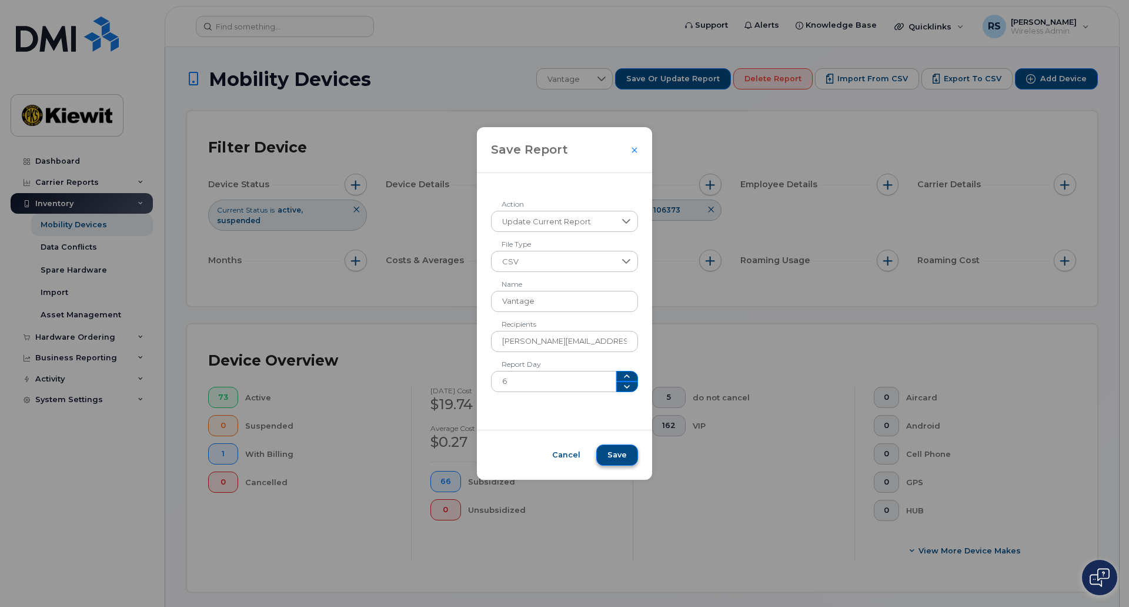
click at [609, 447] on button "Save" at bounding box center [618, 454] width 42 height 21
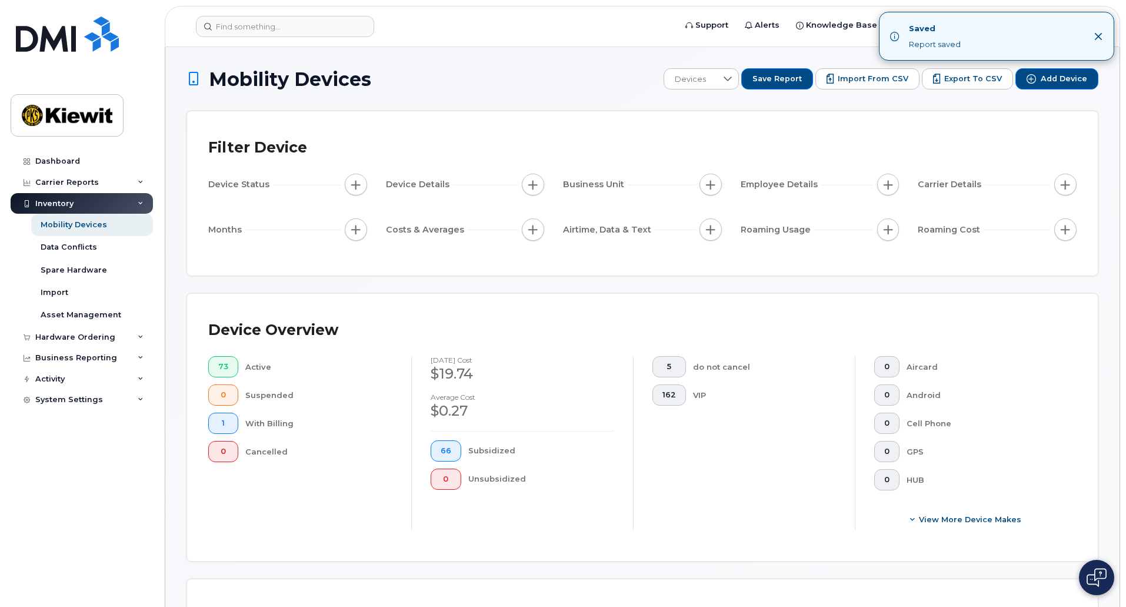
click at [987, 324] on div "Device Overview" at bounding box center [642, 330] width 868 height 31
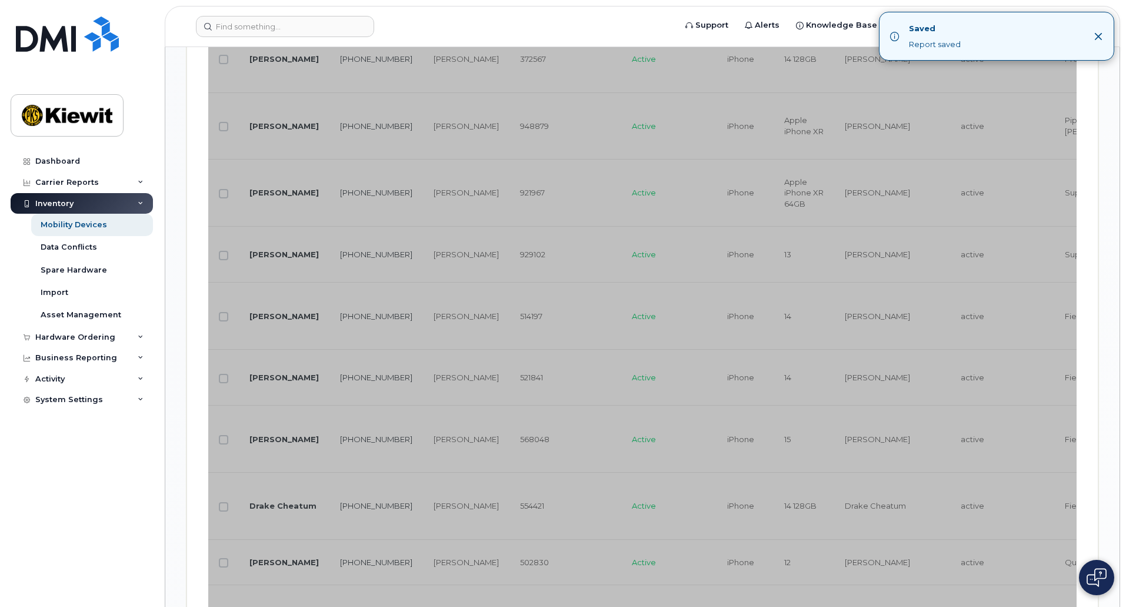
scroll to position [1588, 0]
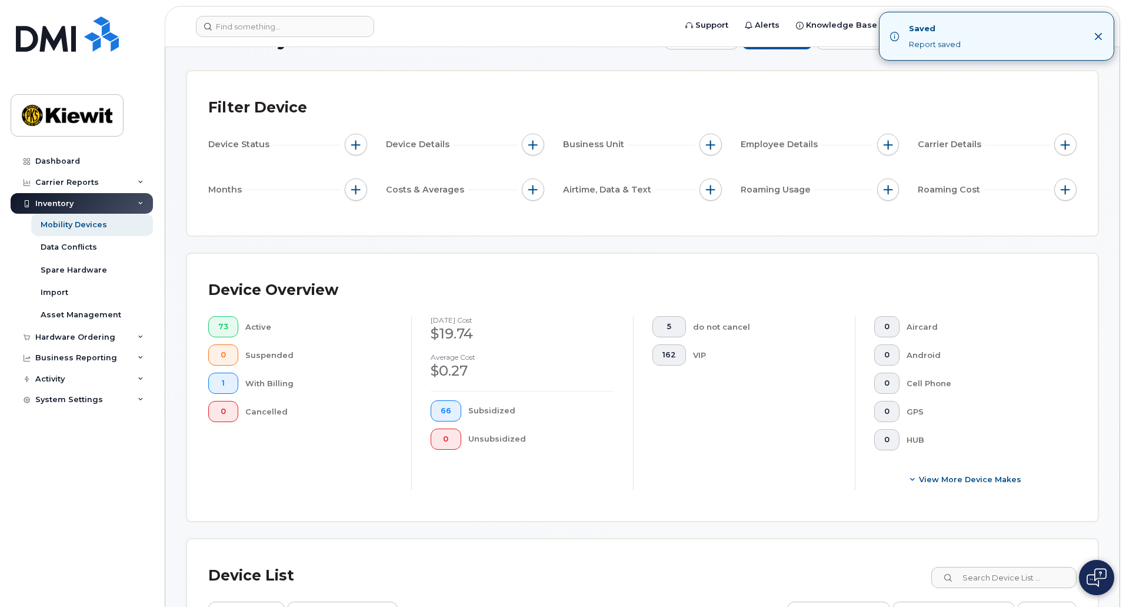
scroll to position [59, 0]
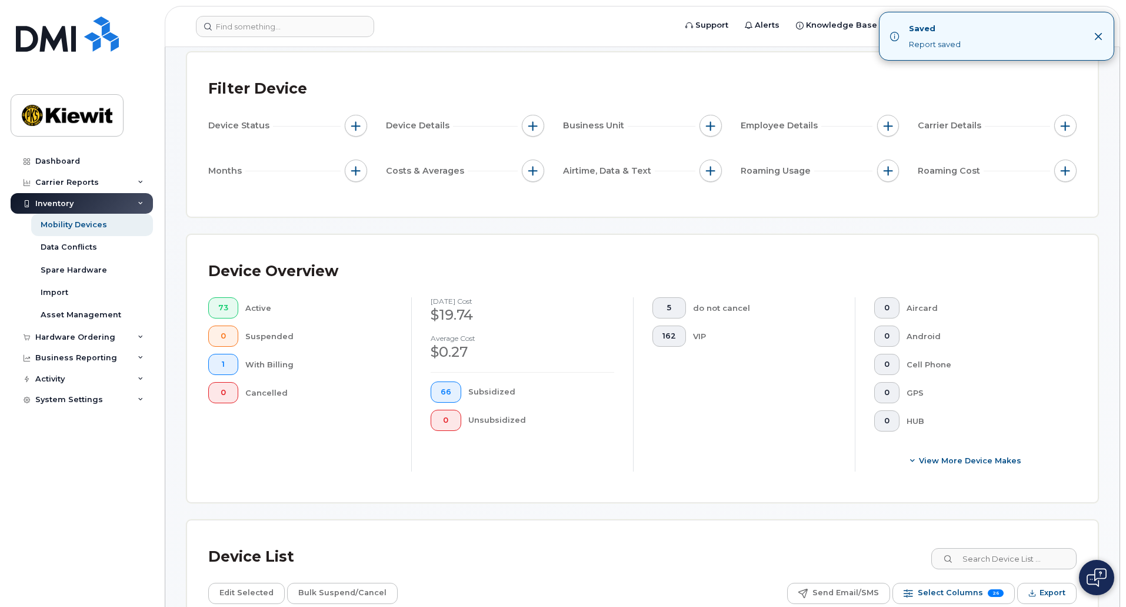
click at [1097, 38] on icon "Close" at bounding box center [1098, 36] width 9 height 9
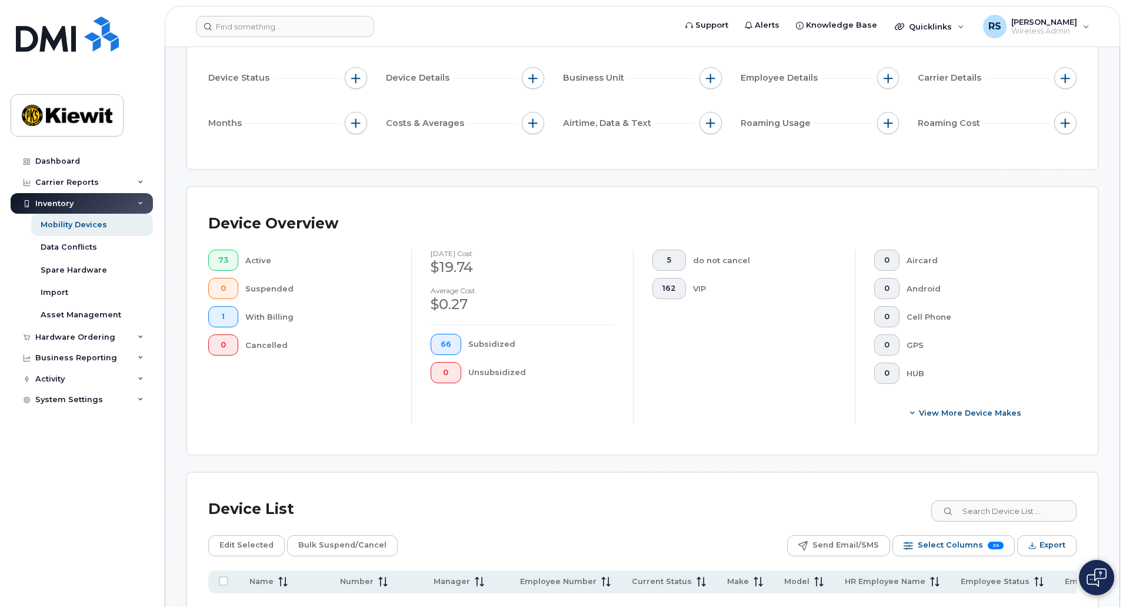
scroll to position [0, 0]
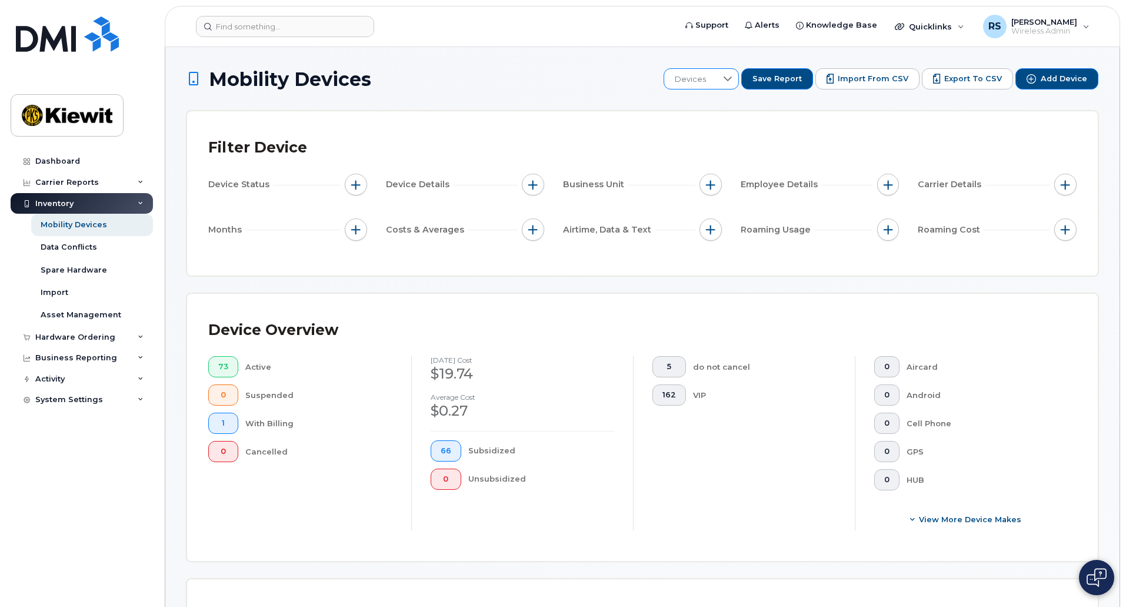
click at [732, 75] on icon at bounding box center [727, 78] width 9 height 9
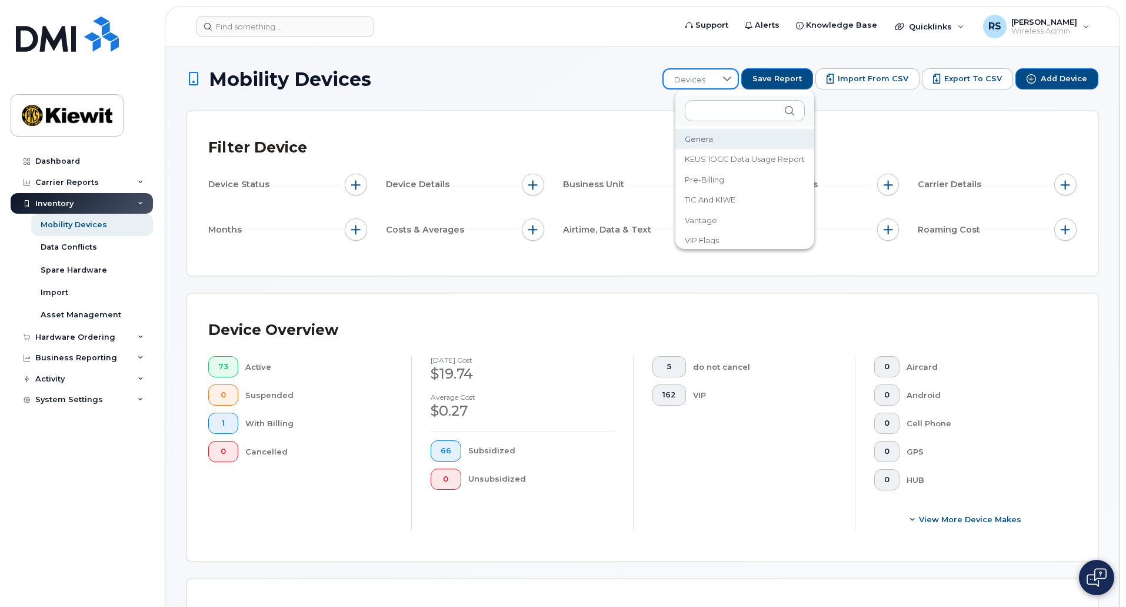
scroll to position [156, 0]
click at [718, 208] on li "Vantage" at bounding box center [746, 208] width 139 height 21
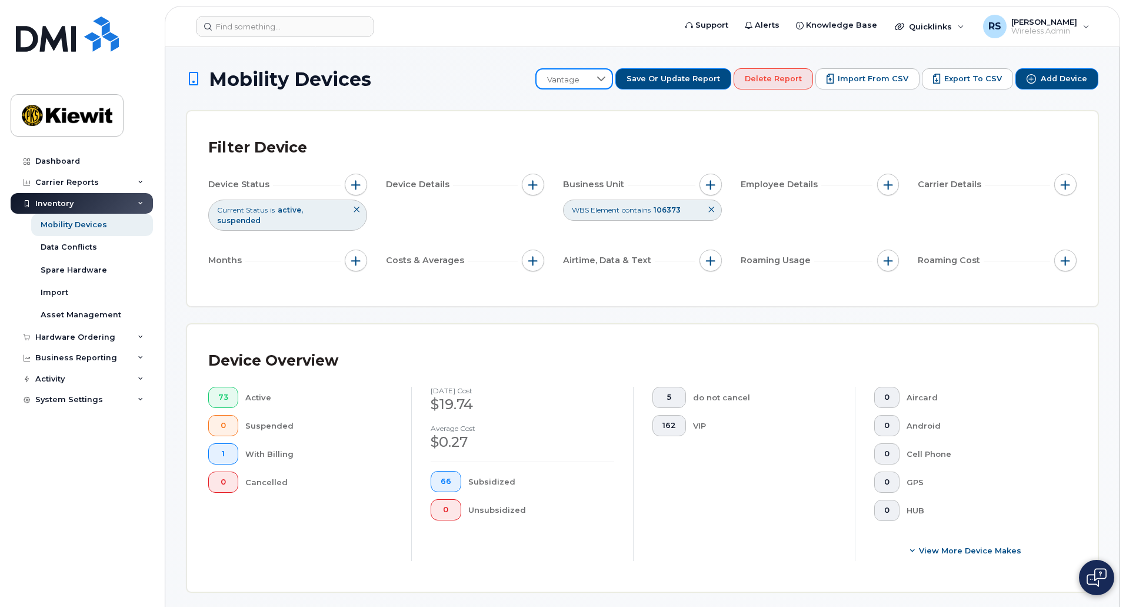
click at [821, 327] on div "Device Overview 73 Active 0 Suspended 1 With Billing 0 Cancelled [DATE] cost $1…" at bounding box center [642, 457] width 911 height 267
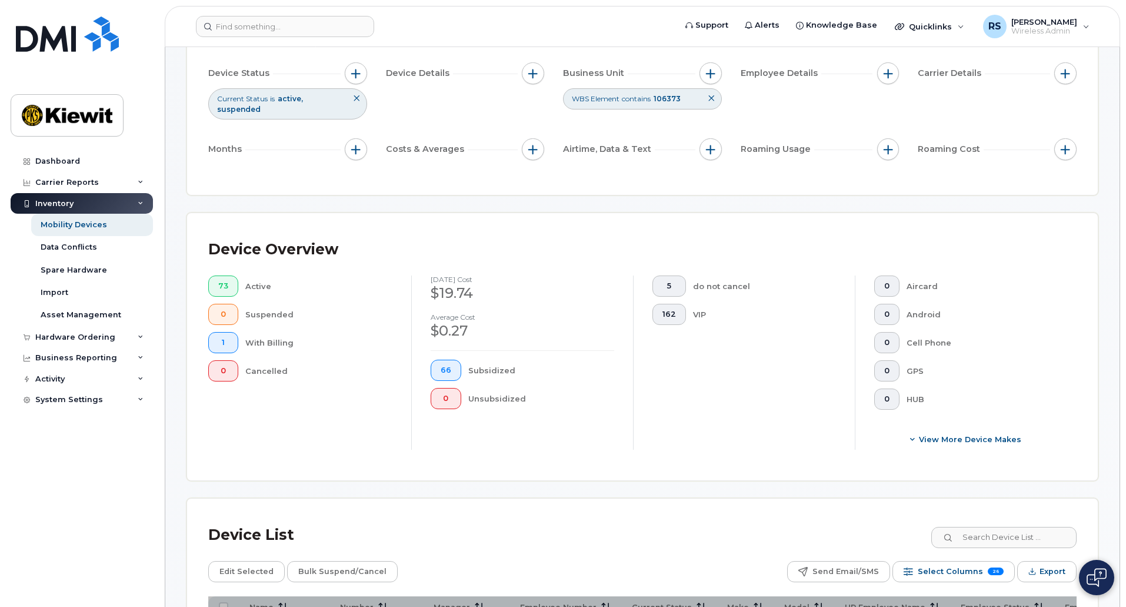
scroll to position [118, 0]
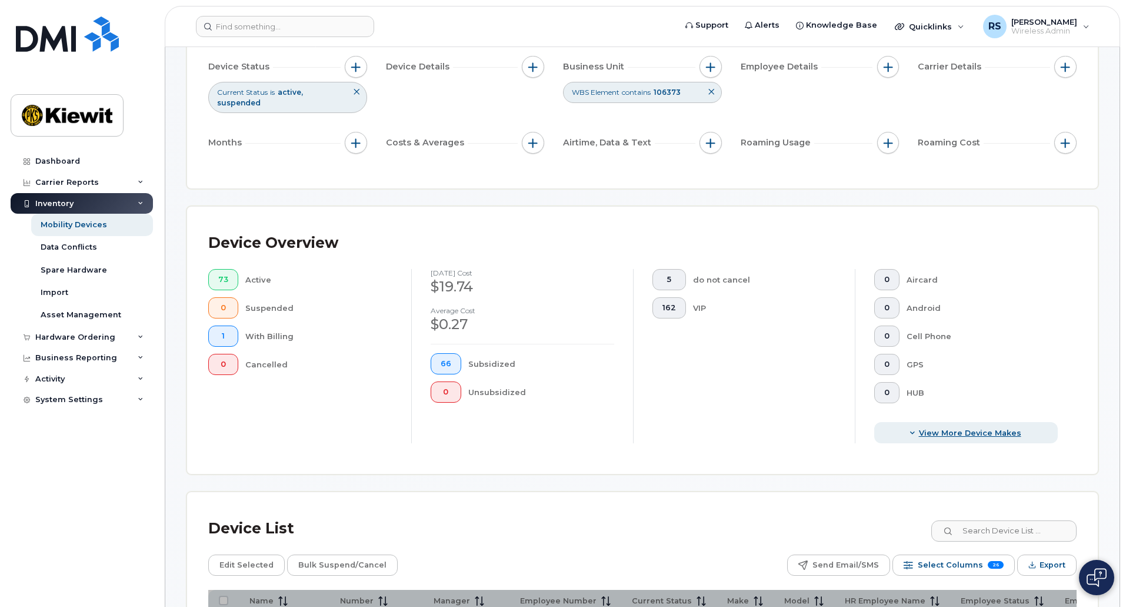
click at [982, 427] on span "View More Device Makes" at bounding box center [970, 432] width 102 height 11
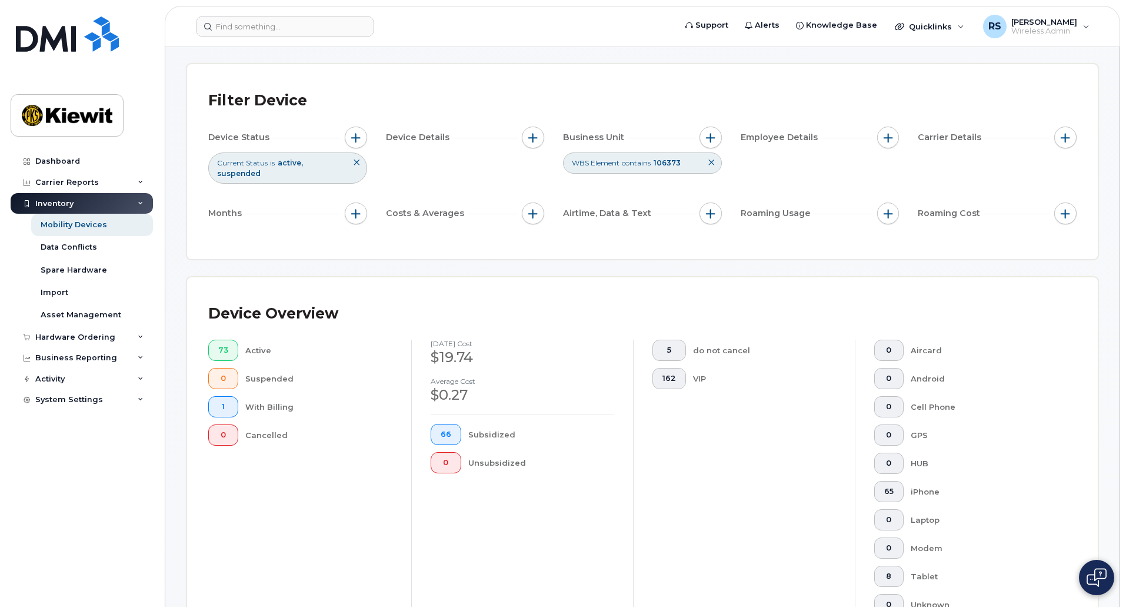
scroll to position [0, 0]
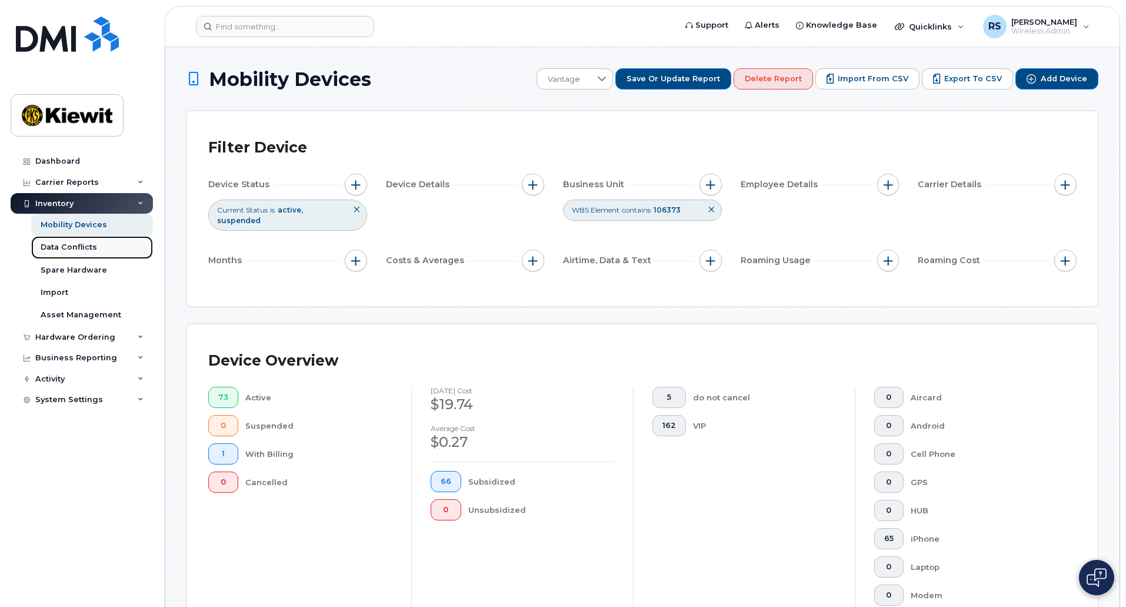
click at [81, 249] on div "Data Conflicts" at bounding box center [69, 247] width 56 height 11
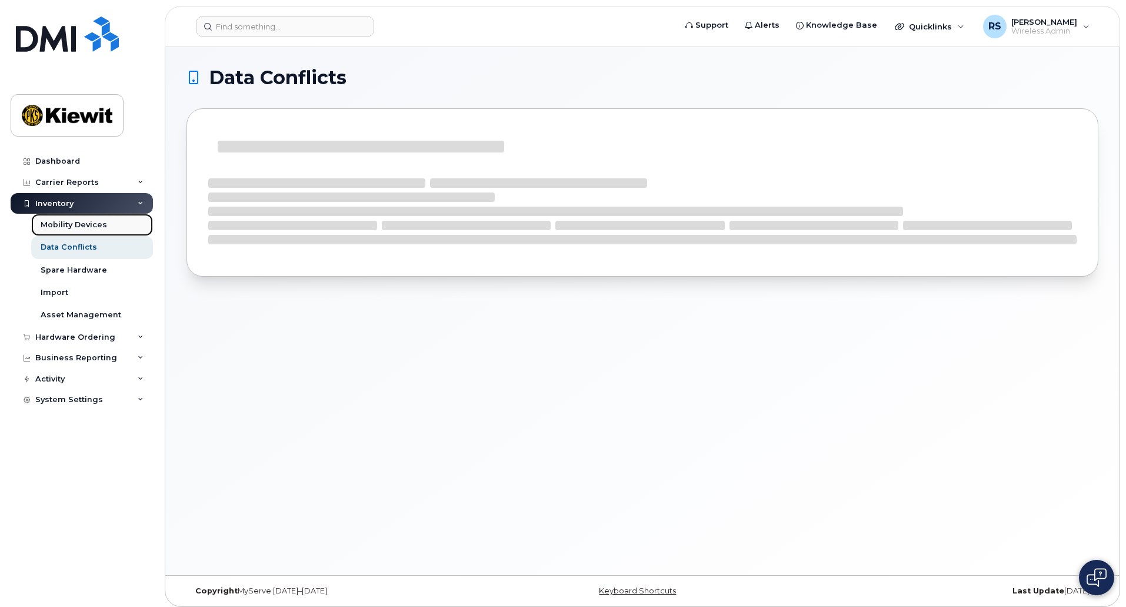
click at [81, 232] on link "Mobility Devices" at bounding box center [92, 225] width 122 height 22
